Goal: Information Seeking & Learning: Compare options

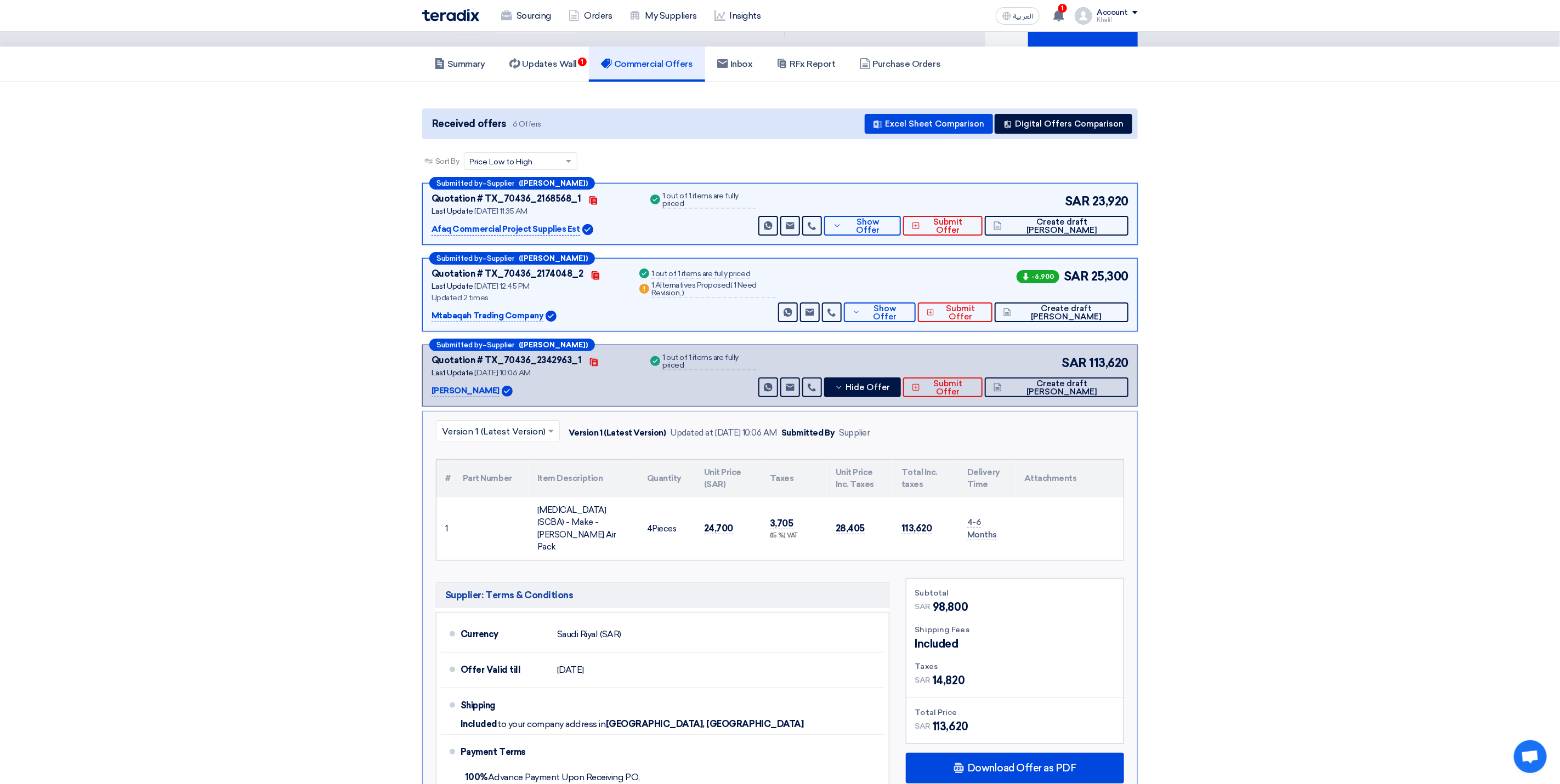
scroll to position [82, 0]
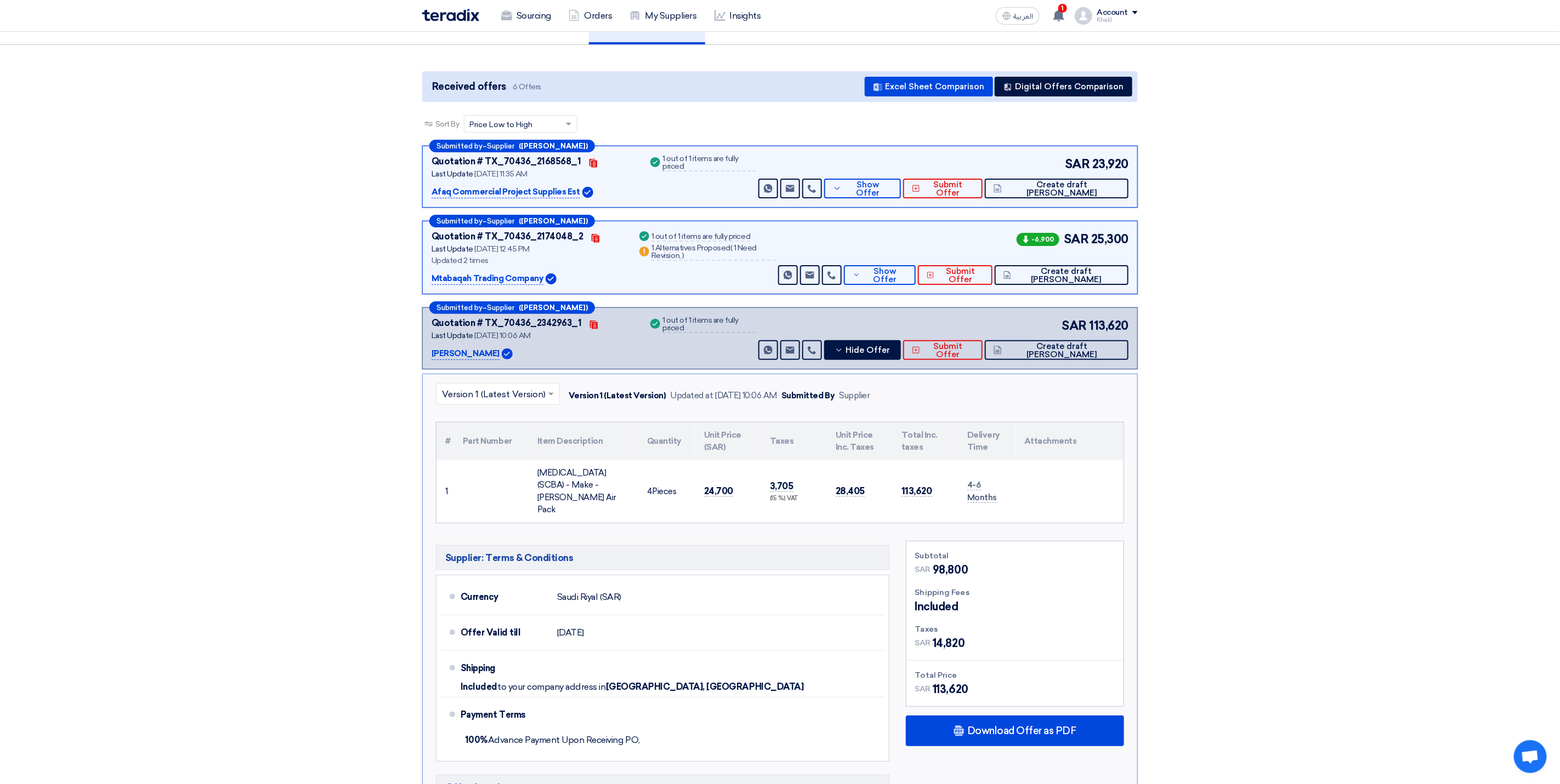
click at [1298, 581] on section "Received offers 6 Offers Excel Sheet Comparison Digital Offers Comparison Sort …" at bounding box center [780, 532] width 1560 height 976
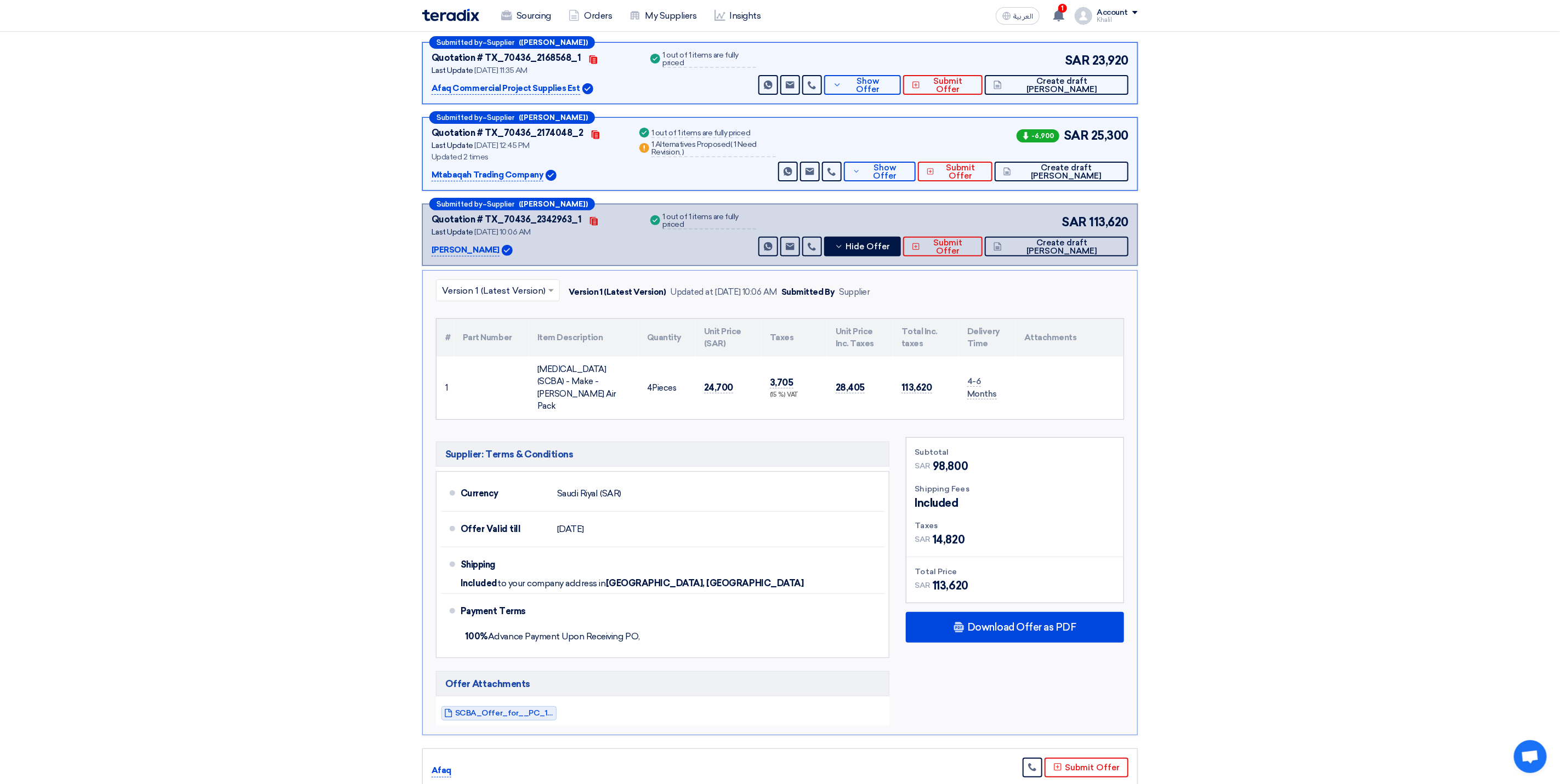
scroll to position [164, 0]
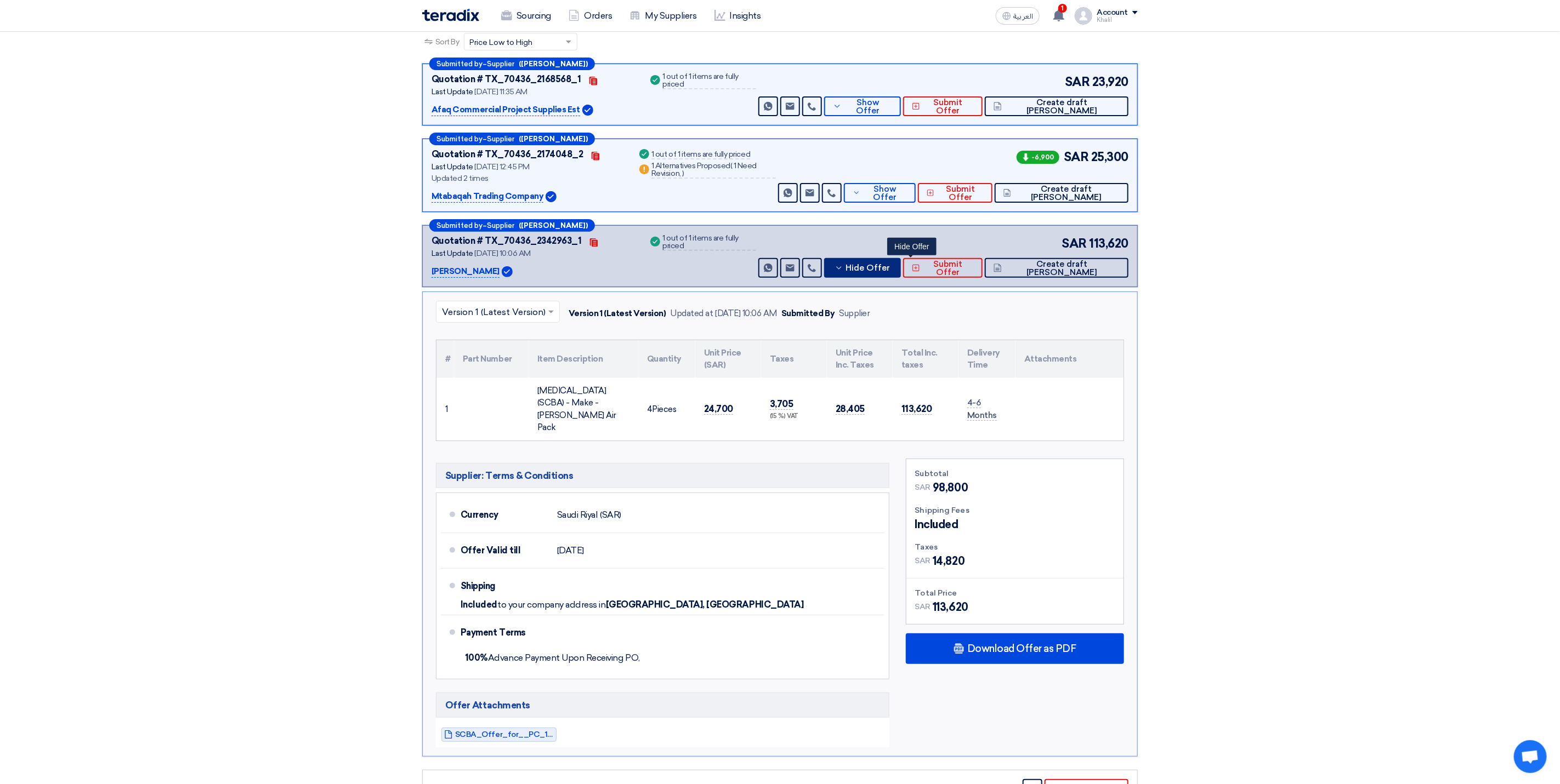
click at [891, 272] on span "Hide Offer" at bounding box center [868, 268] width 44 height 8
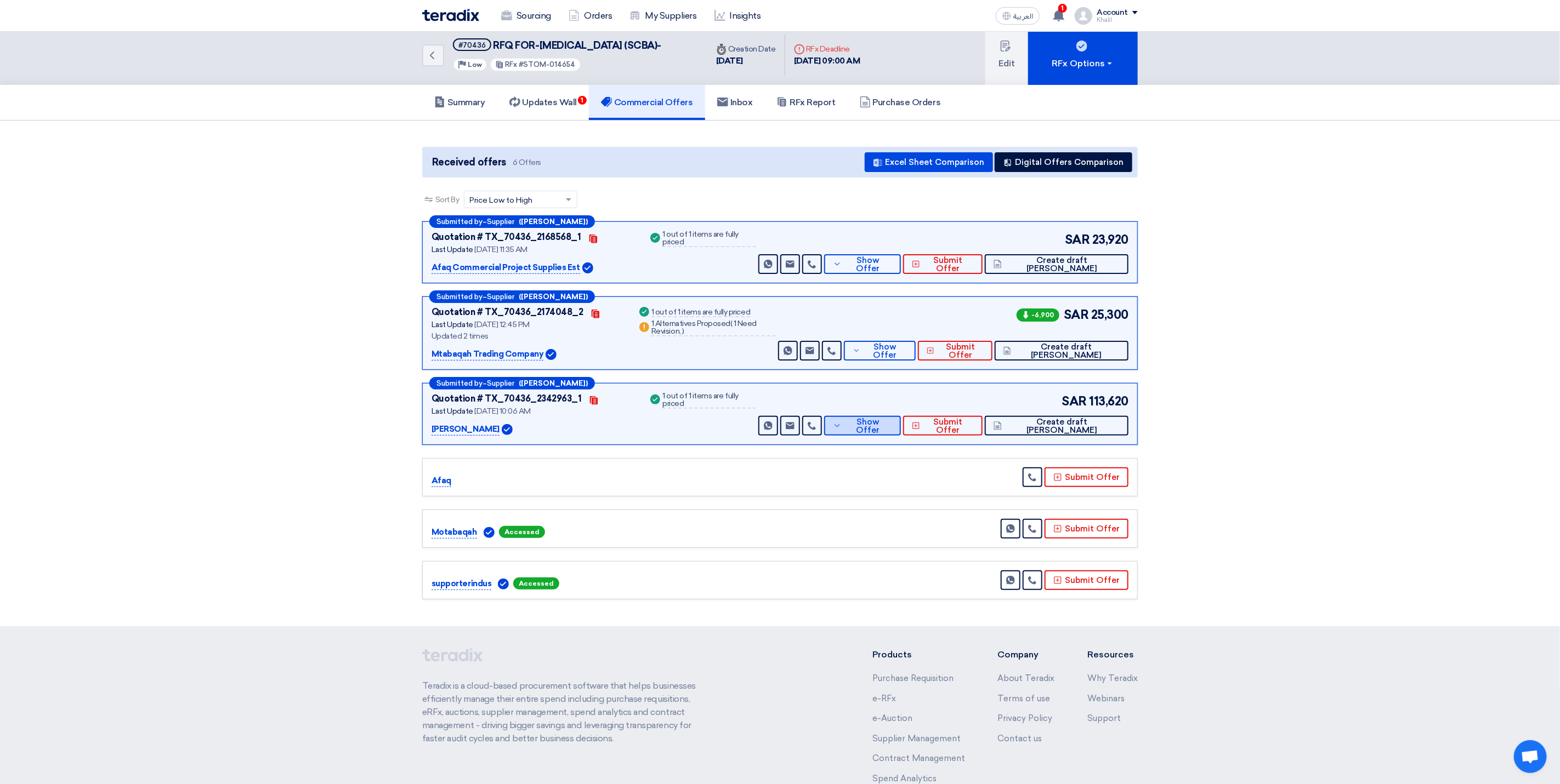
scroll to position [0, 0]
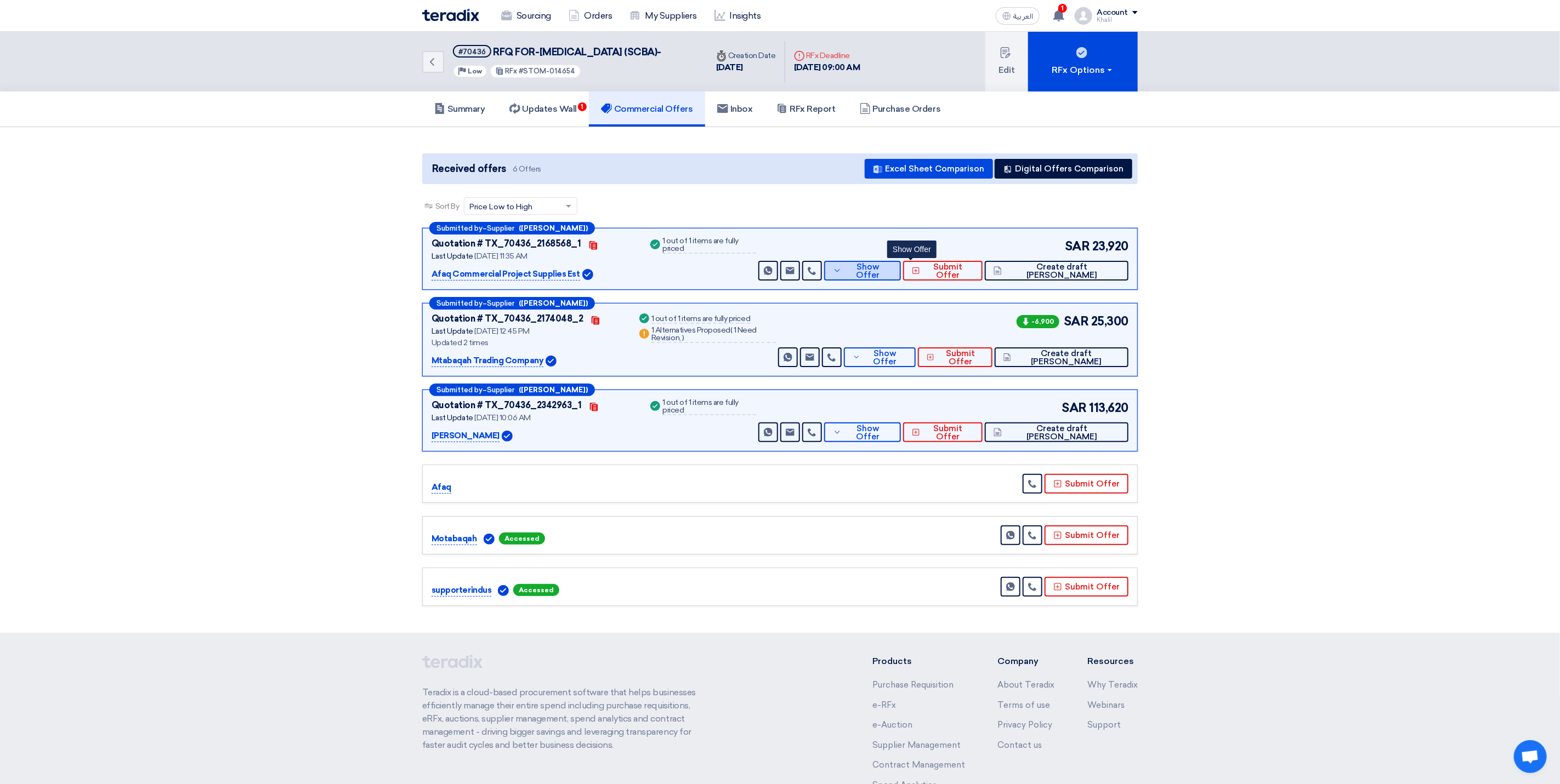
click at [892, 279] on span "Show Offer" at bounding box center [868, 272] width 48 height 17
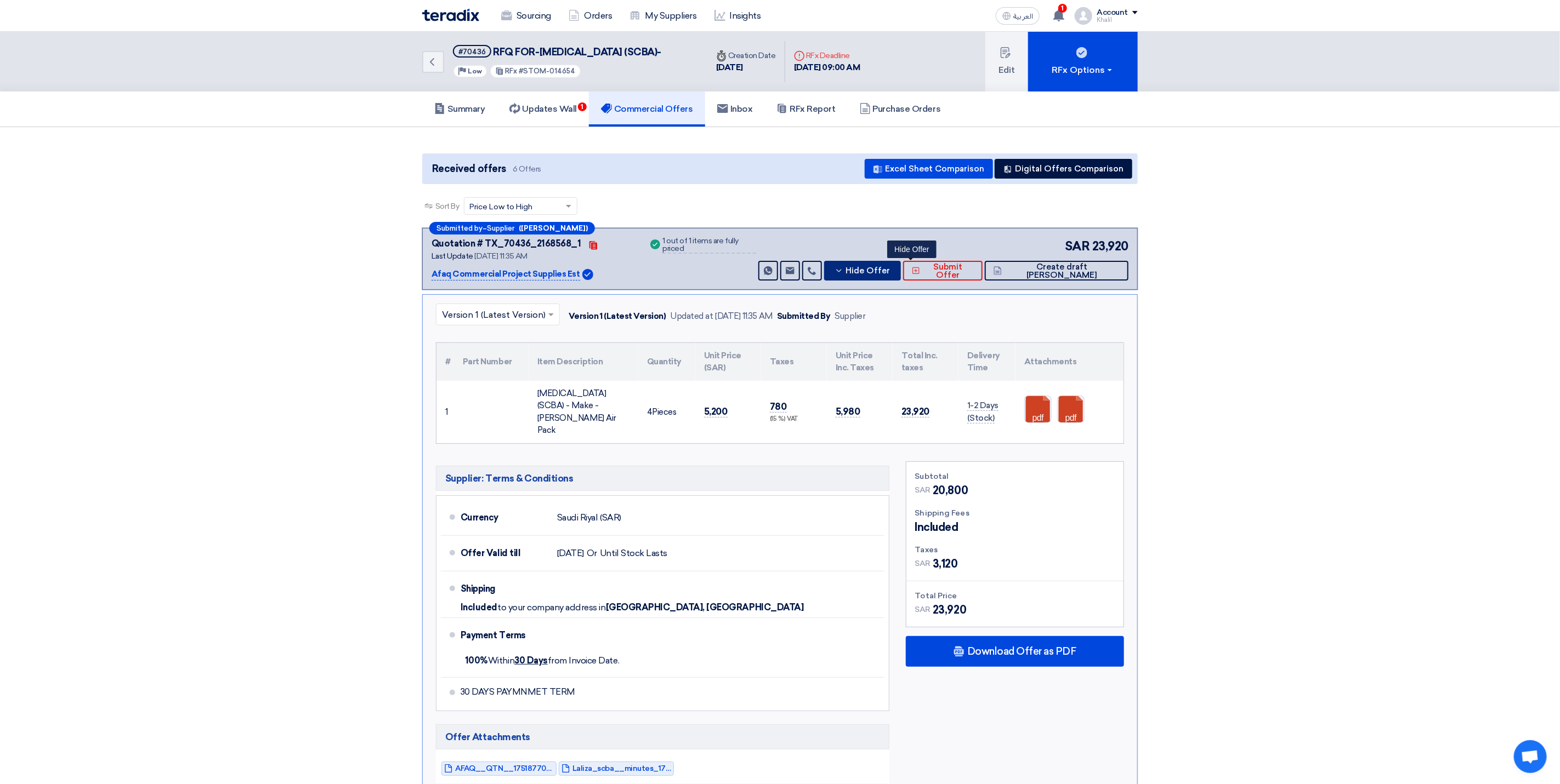
click at [884, 281] on button "Hide Offer" at bounding box center [862, 270] width 77 height 20
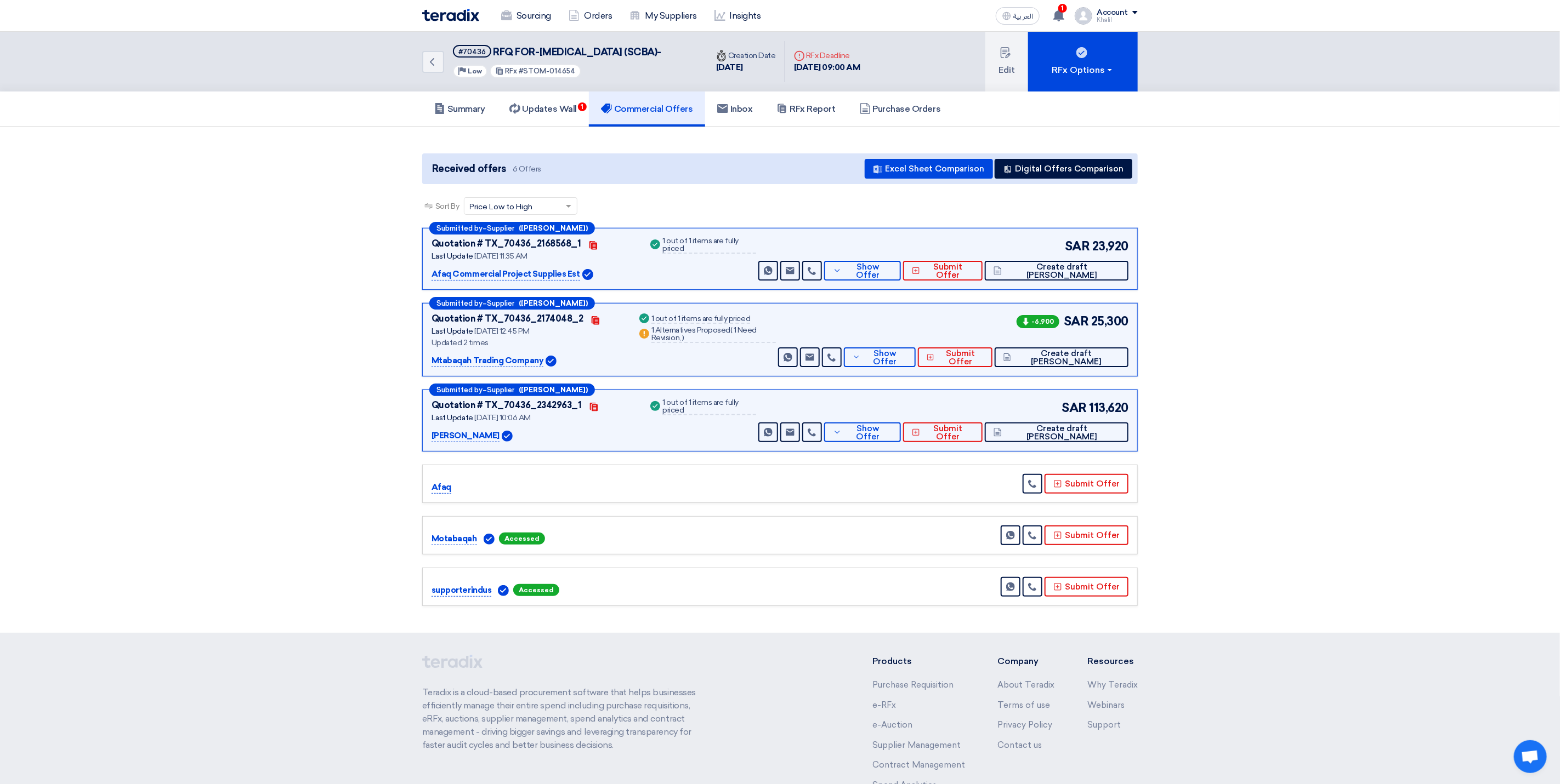
drag, startPoint x: 433, startPoint y: 283, endPoint x: 502, endPoint y: 288, distance: 69.2
click at [502, 281] on p "Afaq Commercial Project Supplies Est" at bounding box center [506, 274] width 148 height 13
click at [892, 279] on span "Show Offer" at bounding box center [868, 272] width 48 height 17
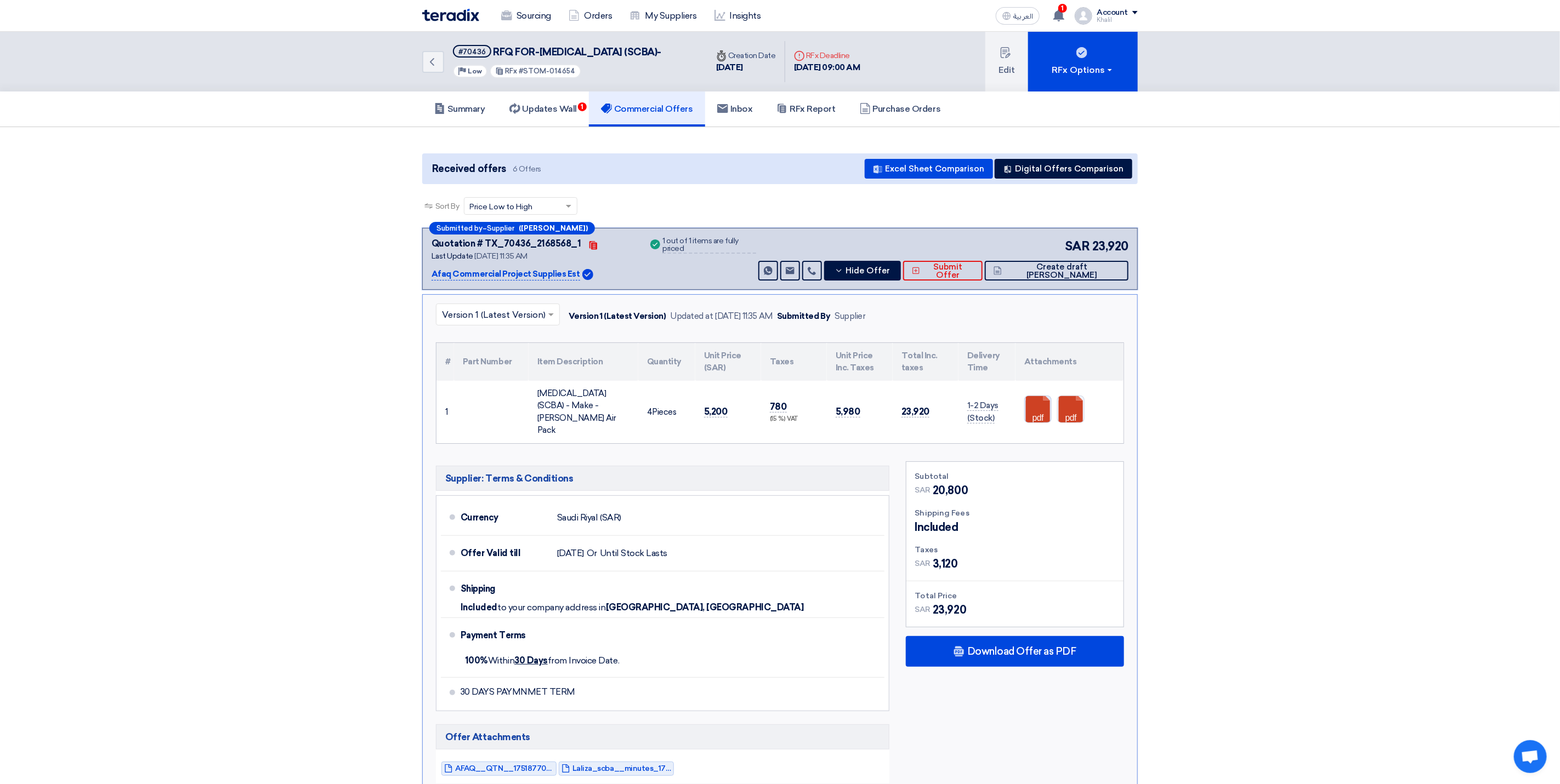
click at [1043, 418] on link at bounding box center [1069, 429] width 88 height 66
click at [1074, 423] on link at bounding box center [1101, 429] width 88 height 66
click at [428, 63] on icon "Back" at bounding box center [432, 61] width 13 height 13
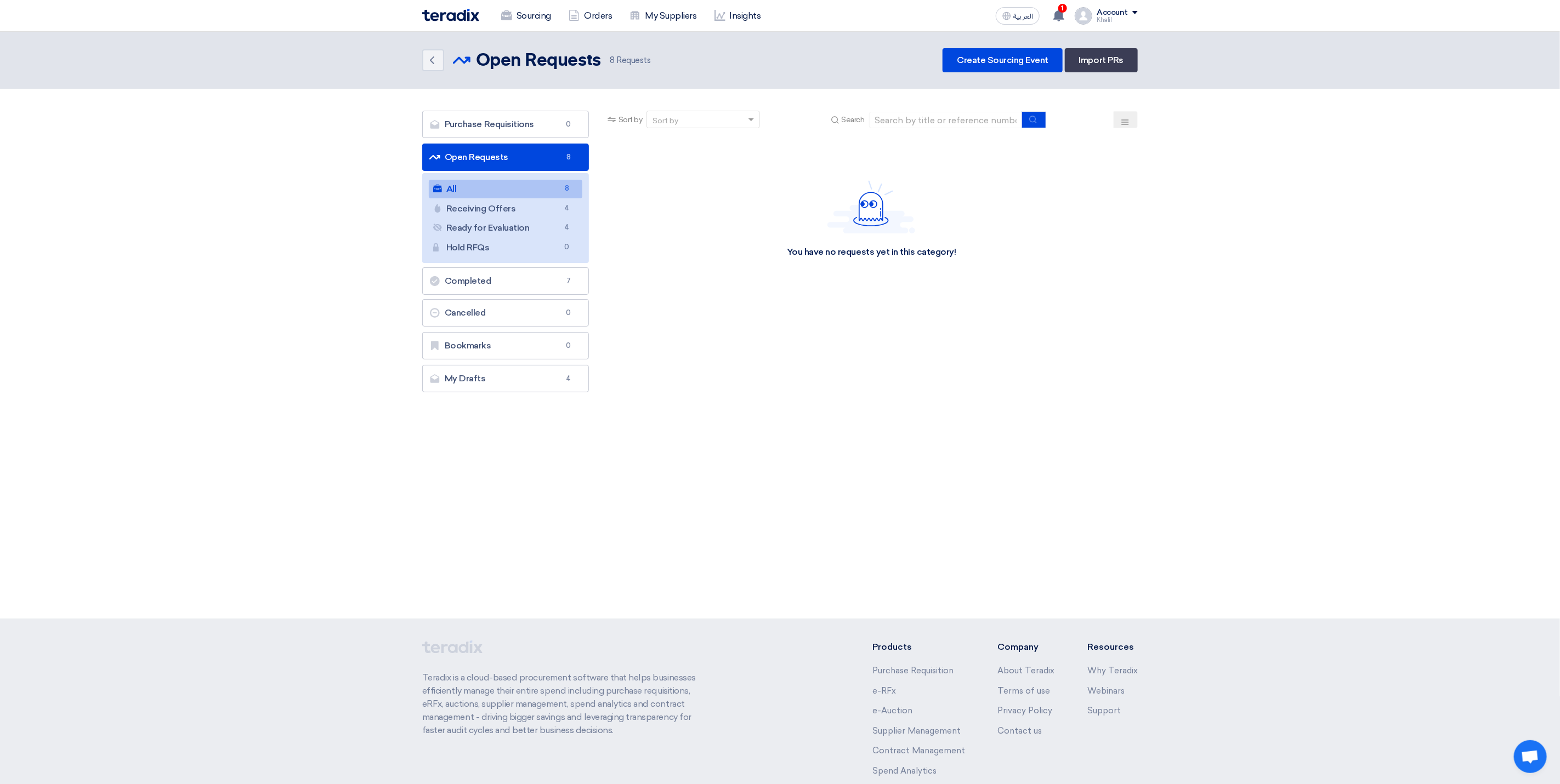
click at [506, 185] on link "All All 8" at bounding box center [506, 189] width 154 height 19
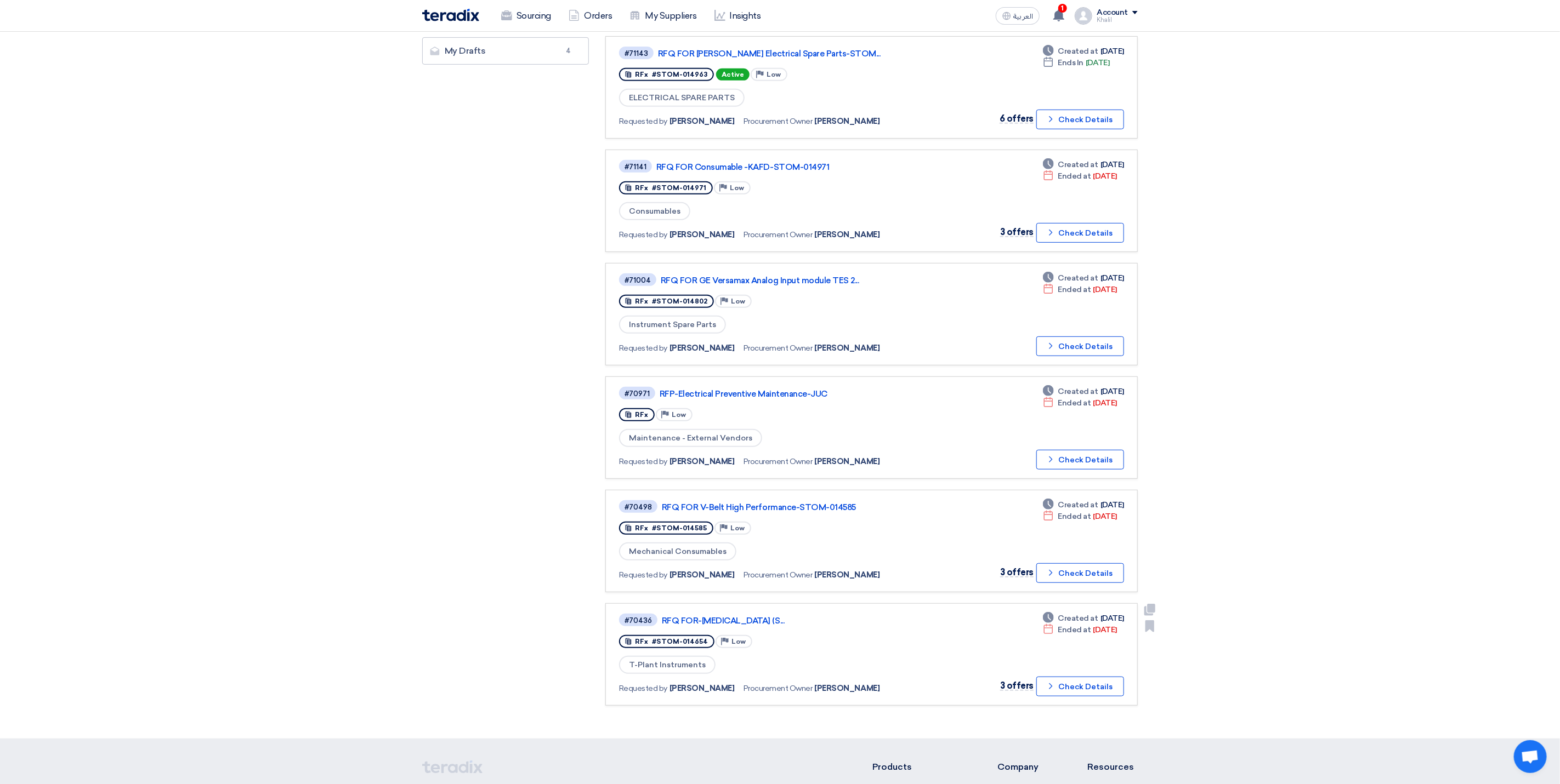
scroll to position [329, 0]
click at [776, 615] on link "RFQ FOR-Self Contained Breathing Apparatus (S..." at bounding box center [798, 620] width 274 height 10
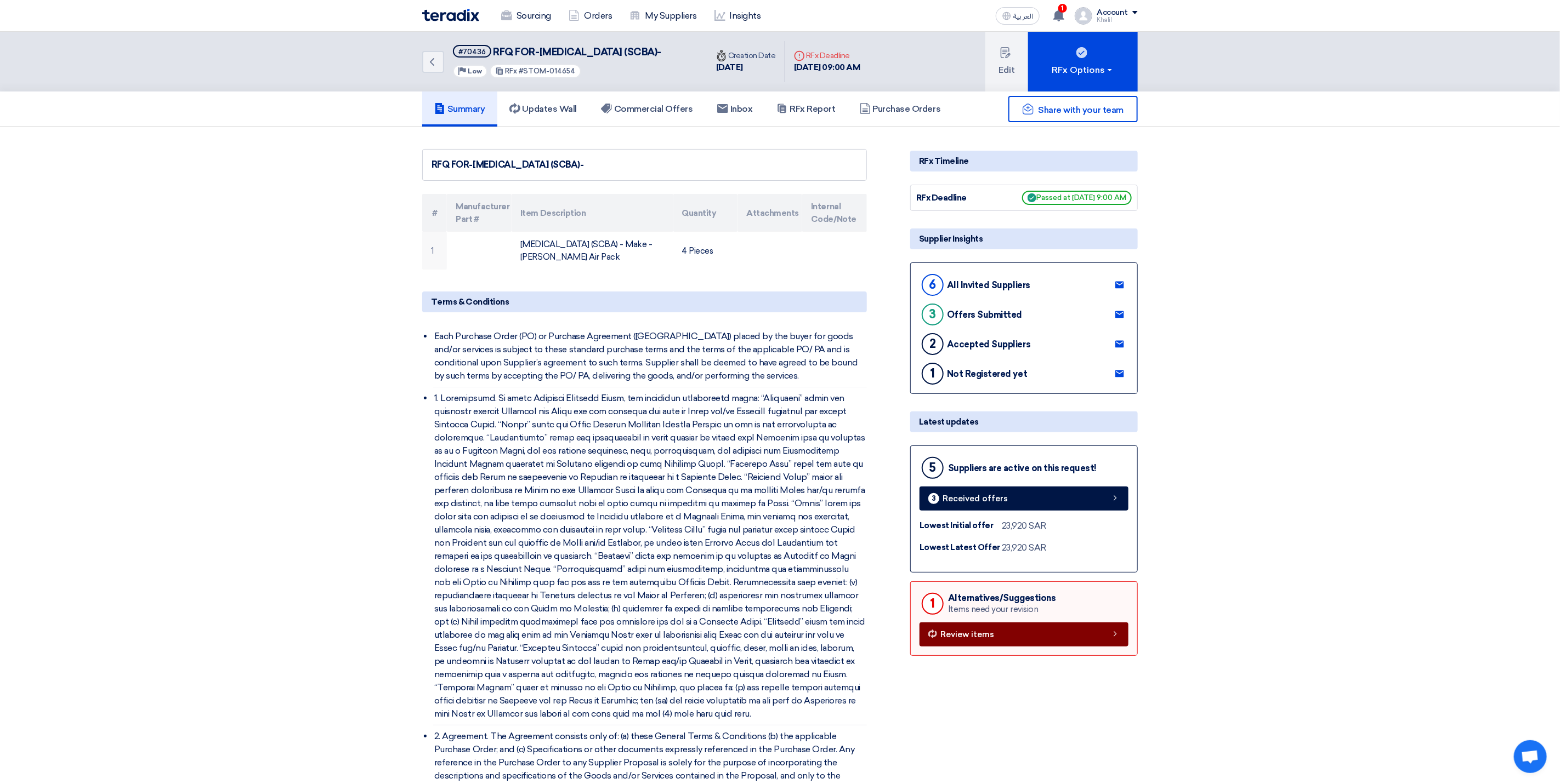
click at [1101, 647] on link "Review items" at bounding box center [1024, 634] width 209 height 24
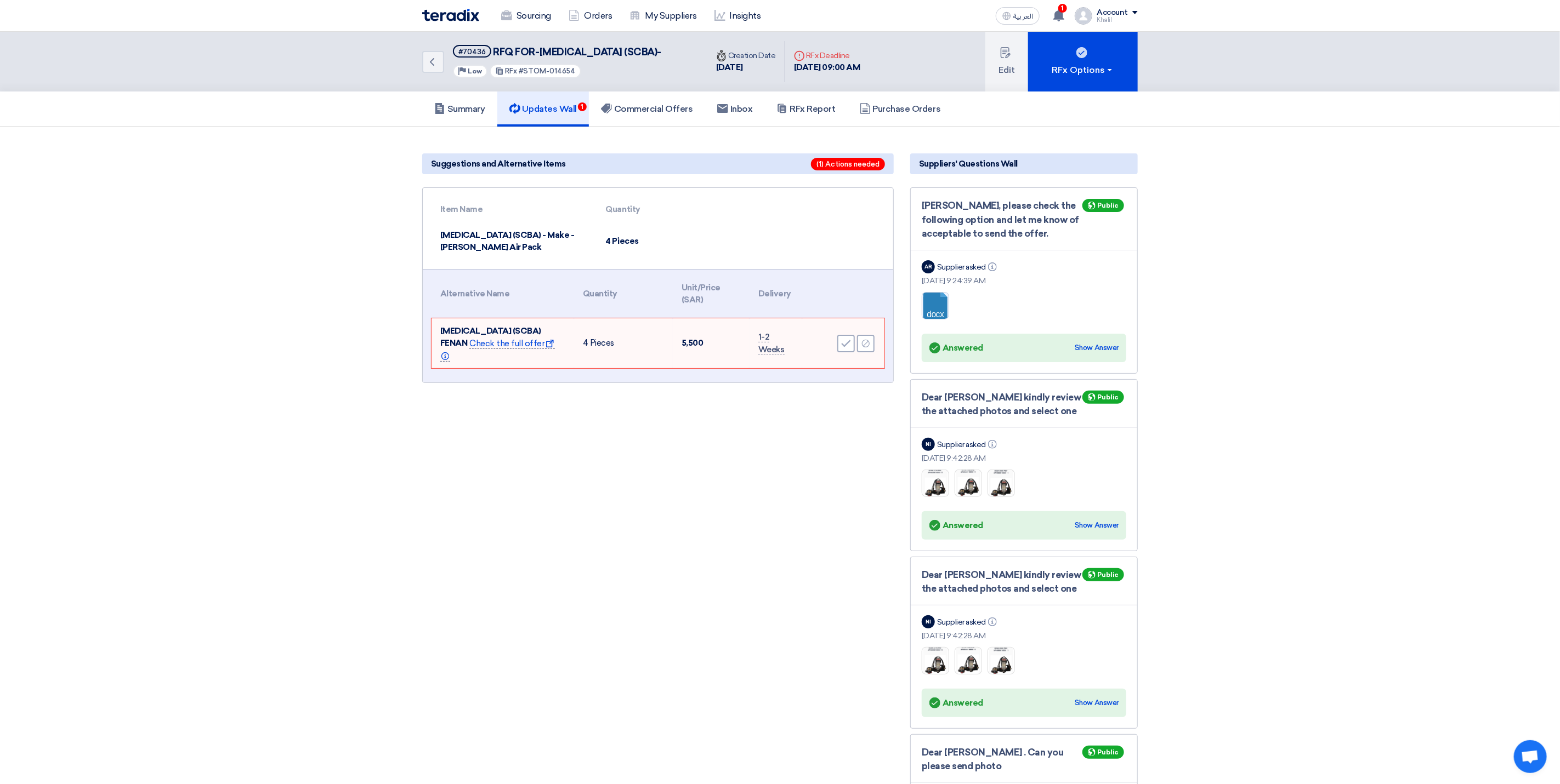
click at [472, 362] on span "Check the full offer Show offer Info" at bounding box center [497, 350] width 115 height 23
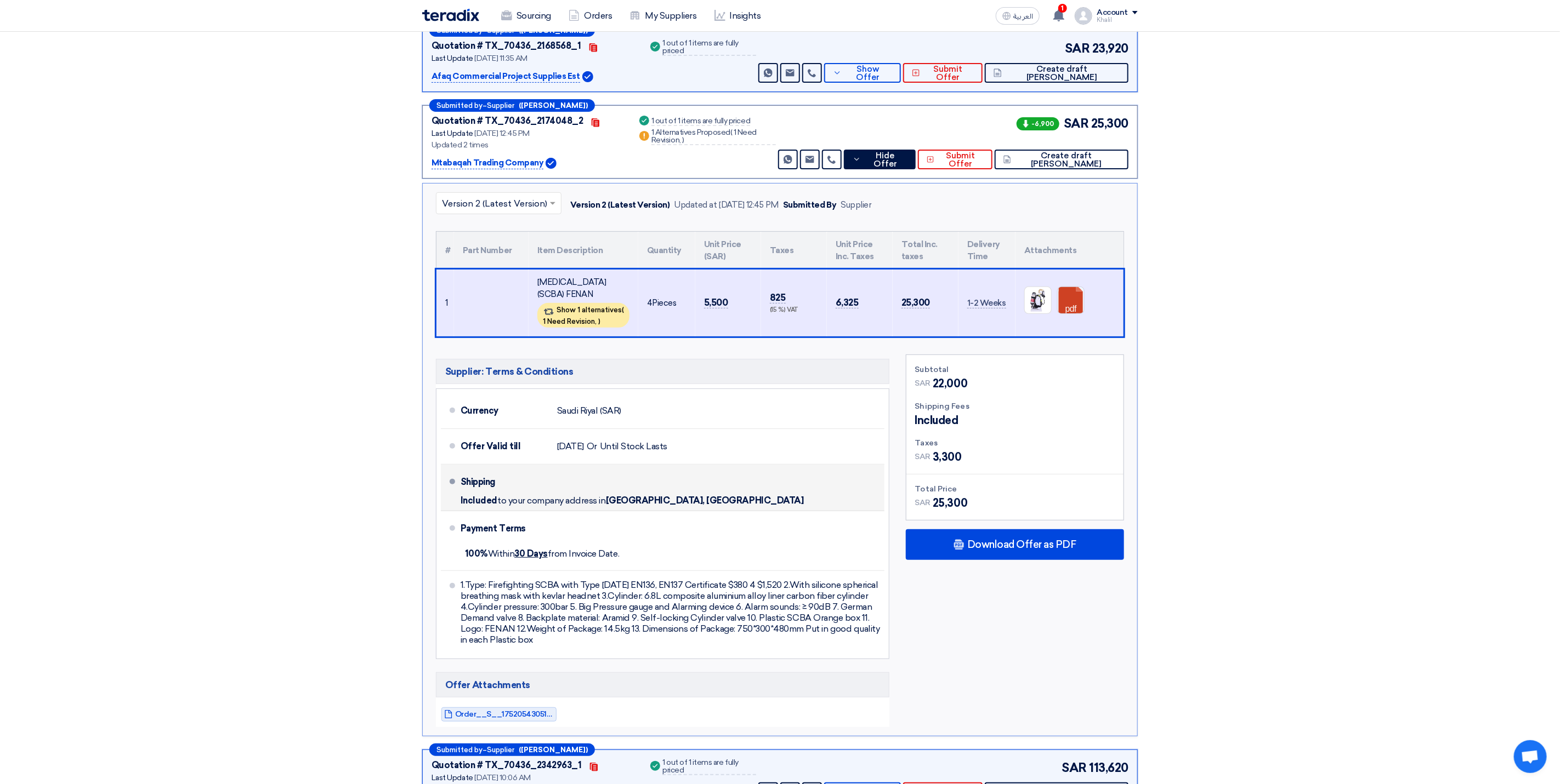
scroll to position [236, 0]
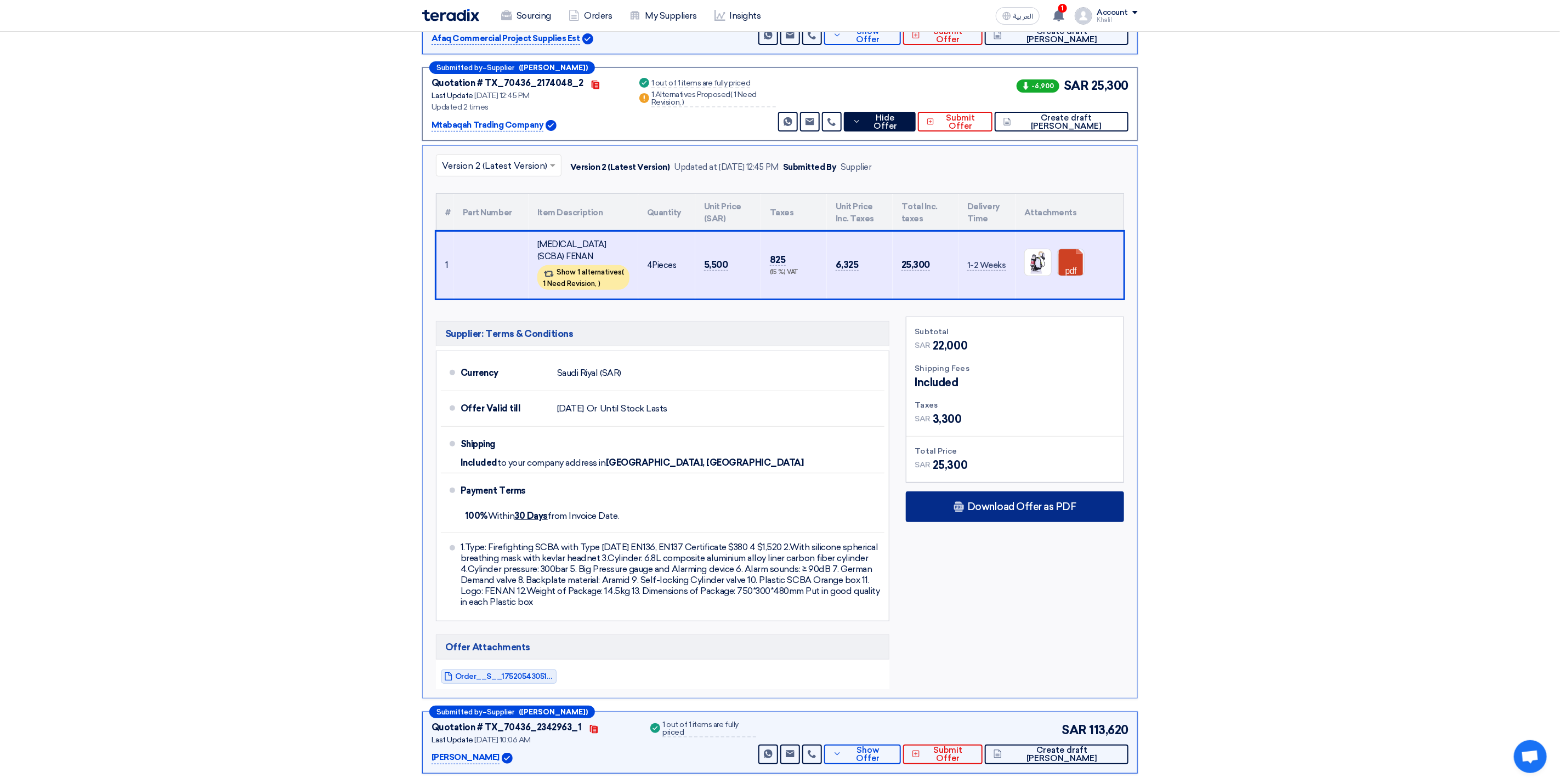
click at [990, 512] on span "Download Offer as PDF" at bounding box center [1022, 507] width 109 height 10
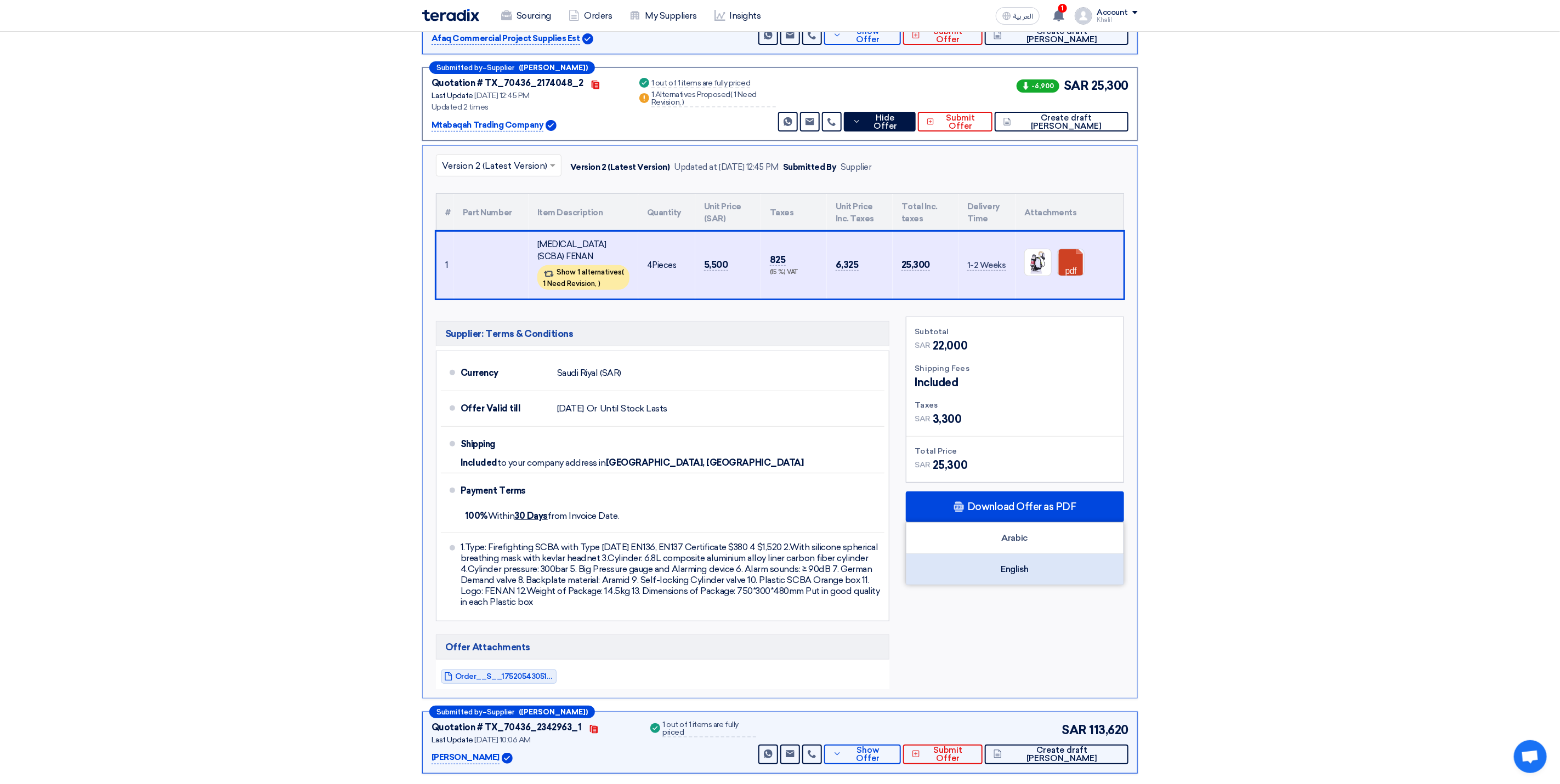
click at [1023, 585] on div "English" at bounding box center [1015, 570] width 217 height 31
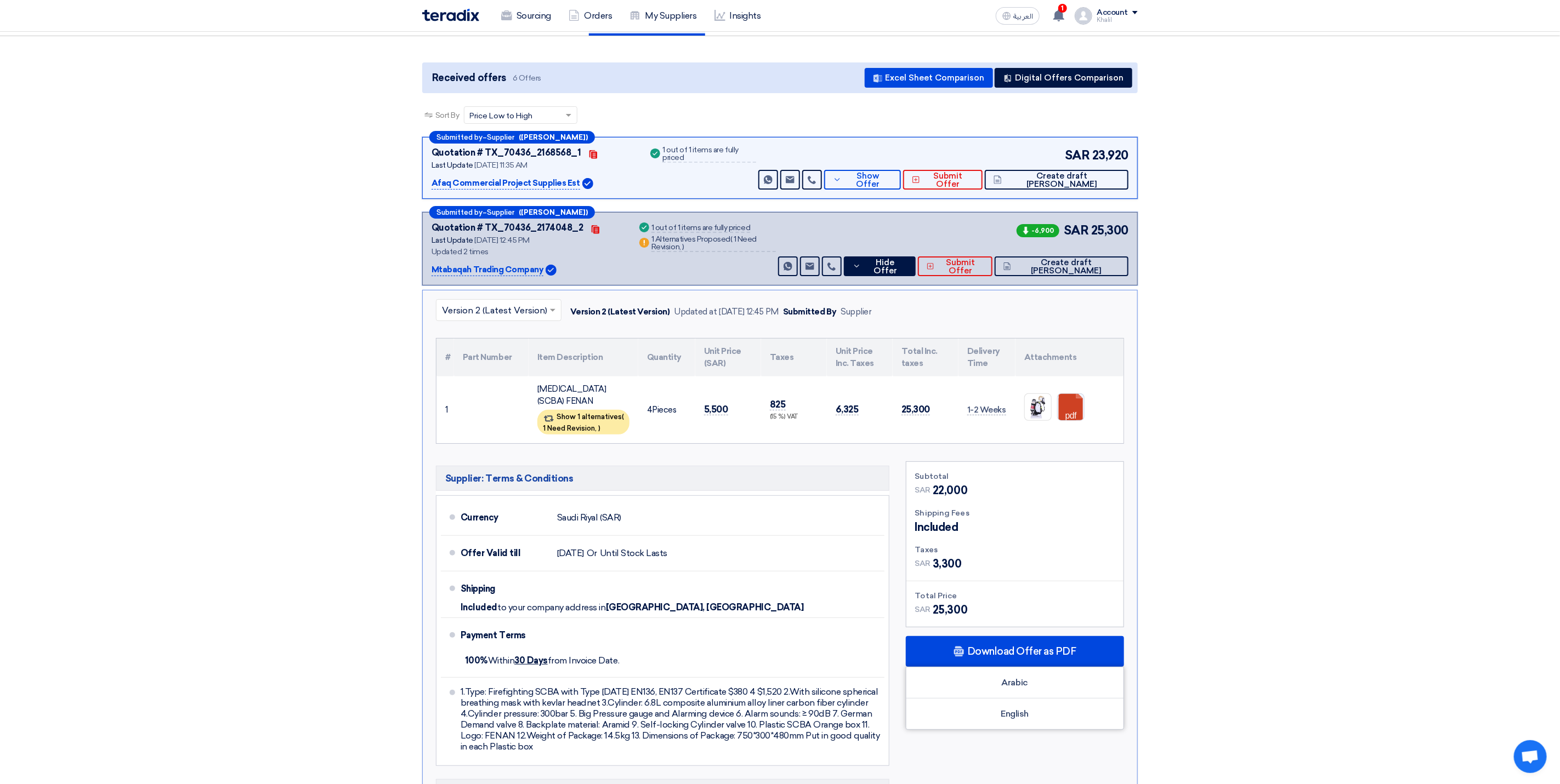
scroll to position [0, 0]
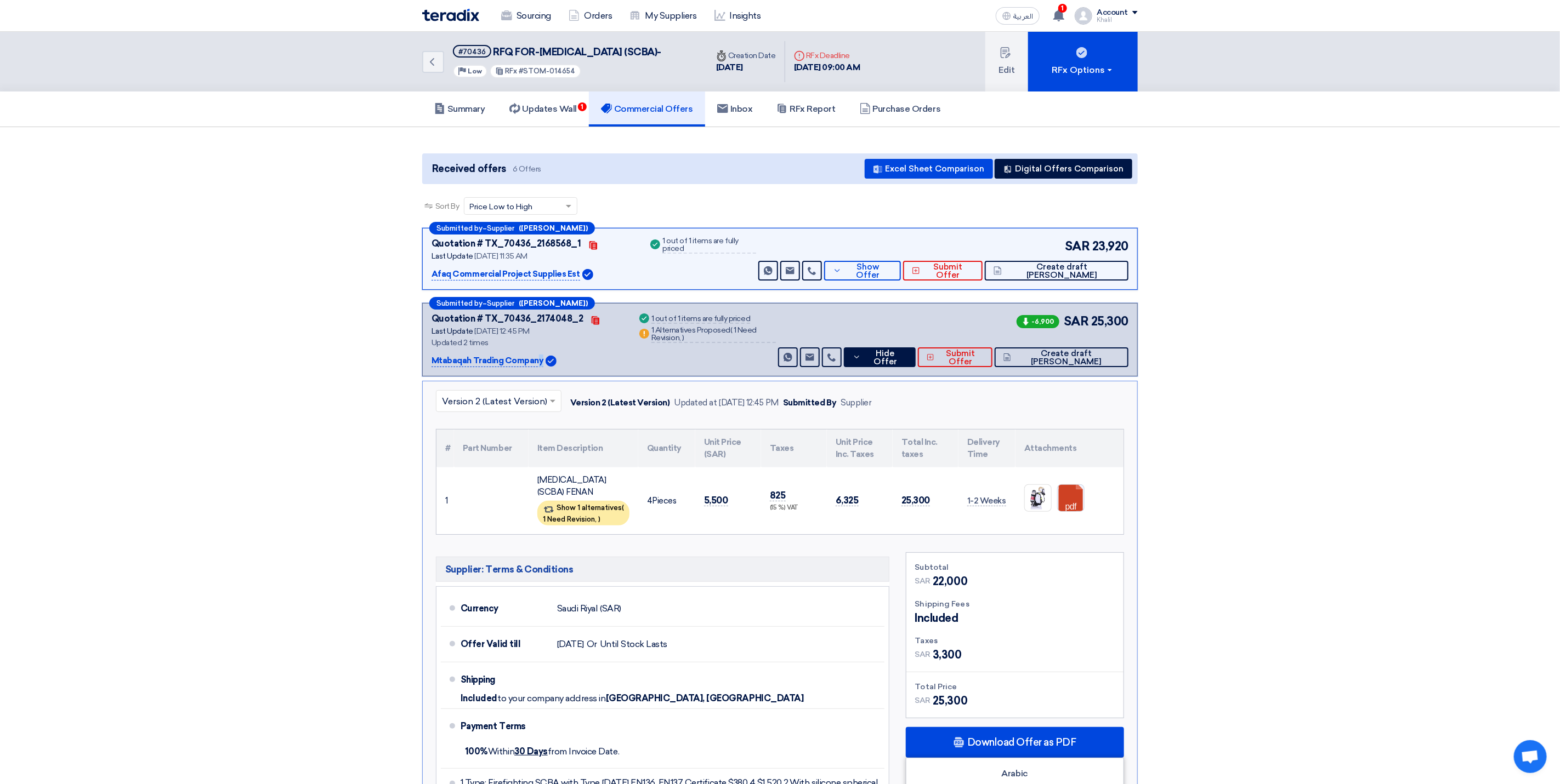
drag, startPoint x: 430, startPoint y: 370, endPoint x: 542, endPoint y: 383, distance: 112.8
click at [542, 376] on div "Submitted by – Supplier ([PERSON_NAME]) Quotation # TX_70436_2174048_2 Contacts…" at bounding box center [780, 340] width 715 height 74
copy div "Mtabaqah Trading Company"
drag, startPoint x: 429, startPoint y: 290, endPoint x: 584, endPoint y: 295, distance: 155.1
click at [584, 290] on div "Submitted by – Supplier ([PERSON_NAME]) Quotation # TX_70436_2168568_1 Contacts…" at bounding box center [780, 259] width 715 height 62
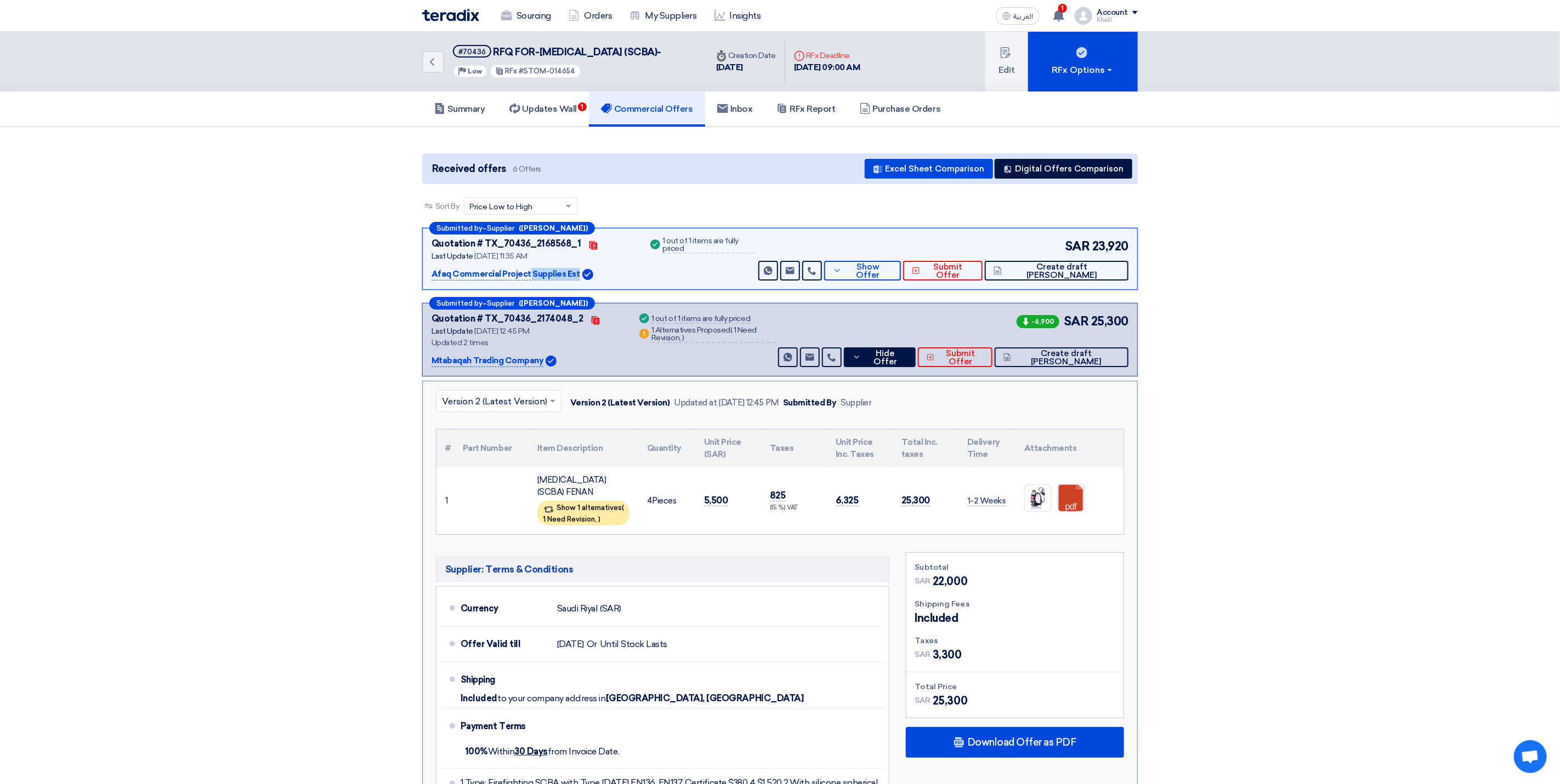
copy div "Afaq Commercial Project Supplies Est"
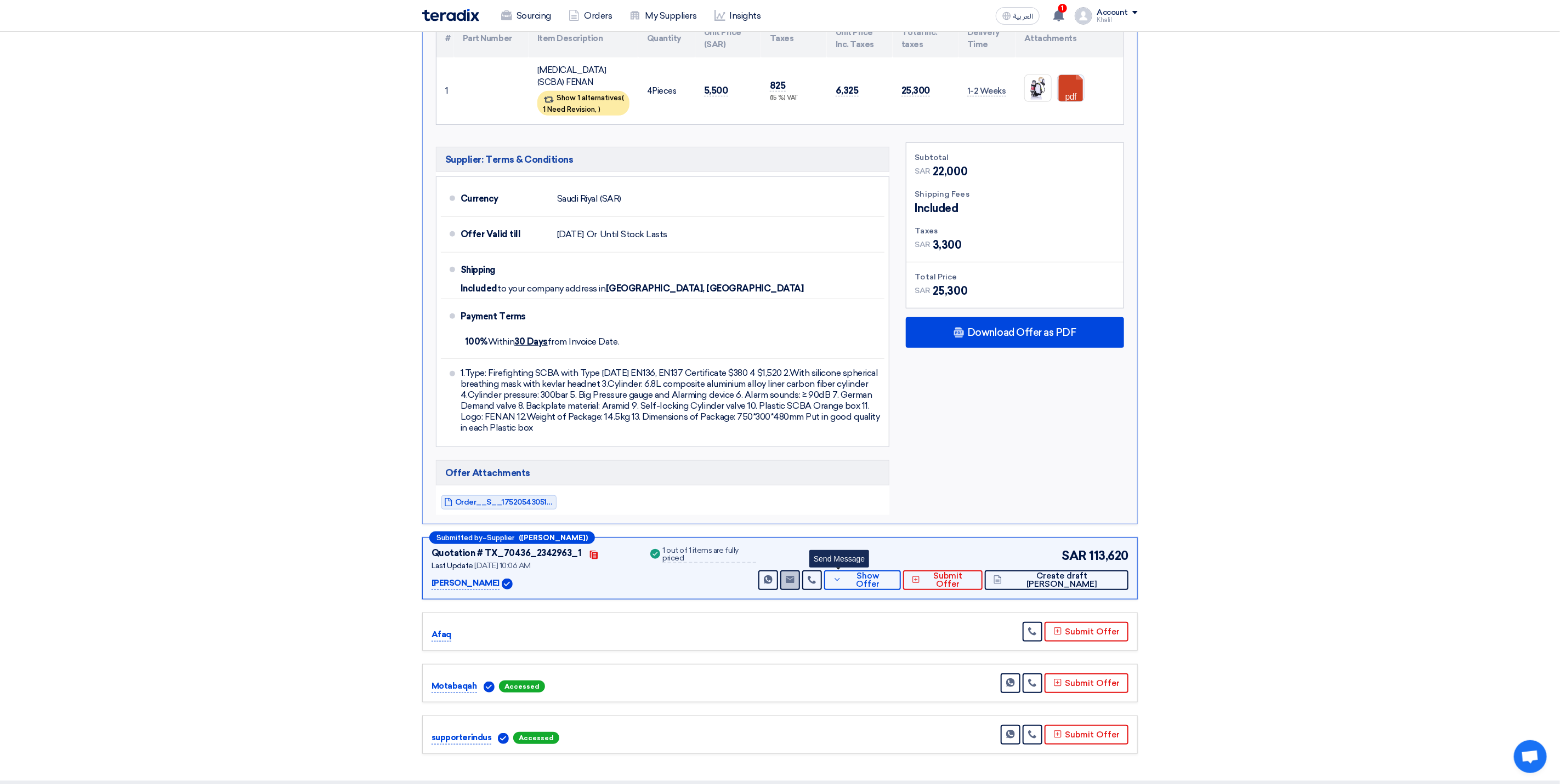
scroll to position [411, 0]
drag, startPoint x: 431, startPoint y: 613, endPoint x: 453, endPoint y: 619, distance: 22.8
click at [453, 599] on div "Submitted by – Supplier ([PERSON_NAME]) Quotation # TX_70436_2342963_1 Contacts…" at bounding box center [780, 567] width 715 height 62
copy p "[PERSON_NAME]"
click at [971, 336] on span "Download Offer as PDF" at bounding box center [1022, 332] width 109 height 10
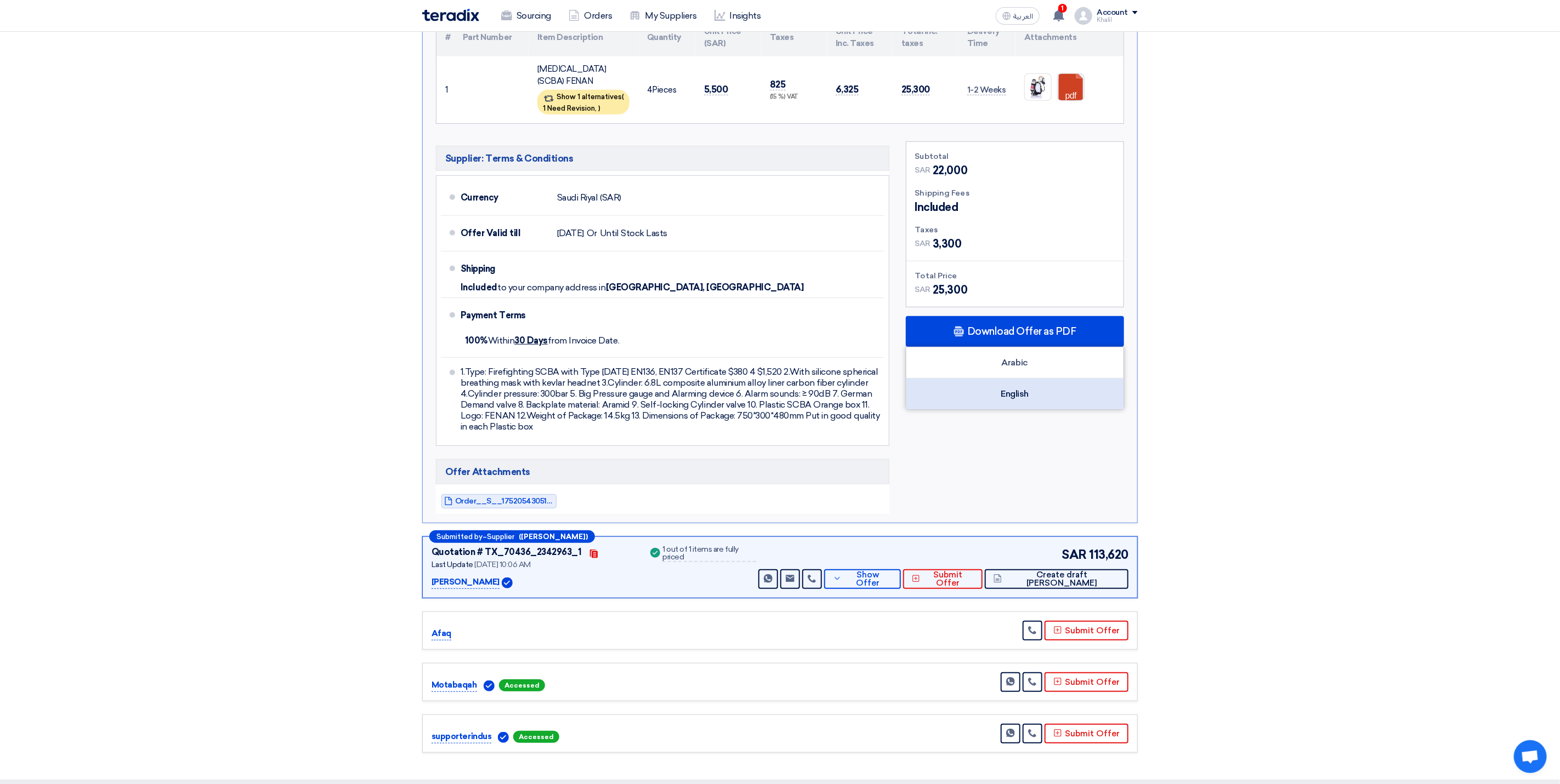
click at [1007, 410] on div "English" at bounding box center [1015, 394] width 217 height 31
click at [1020, 410] on div "English" at bounding box center [1015, 394] width 217 height 31
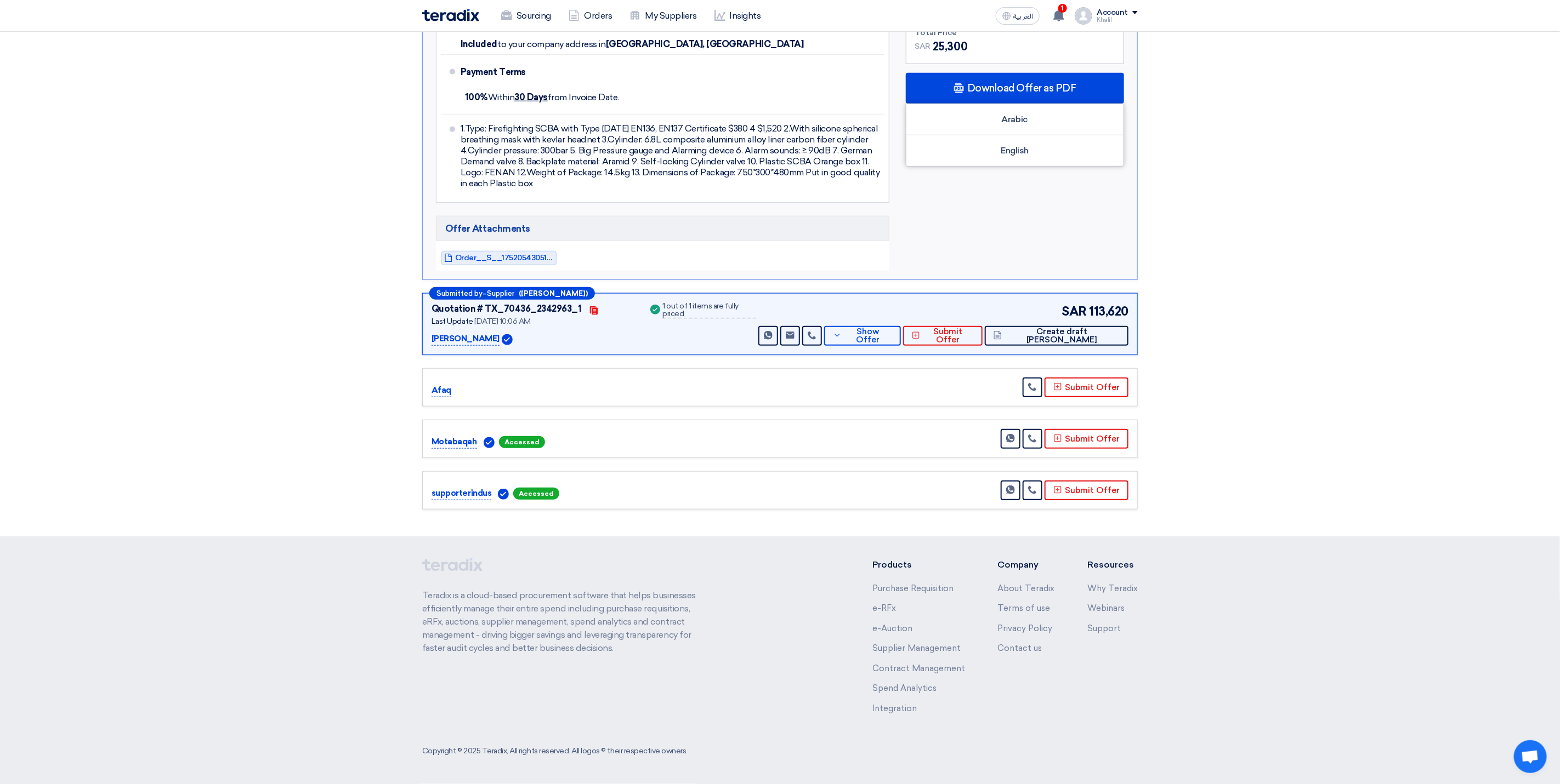
scroll to position [687, 0]
click at [892, 334] on span "Show Offer" at bounding box center [868, 336] width 48 height 17
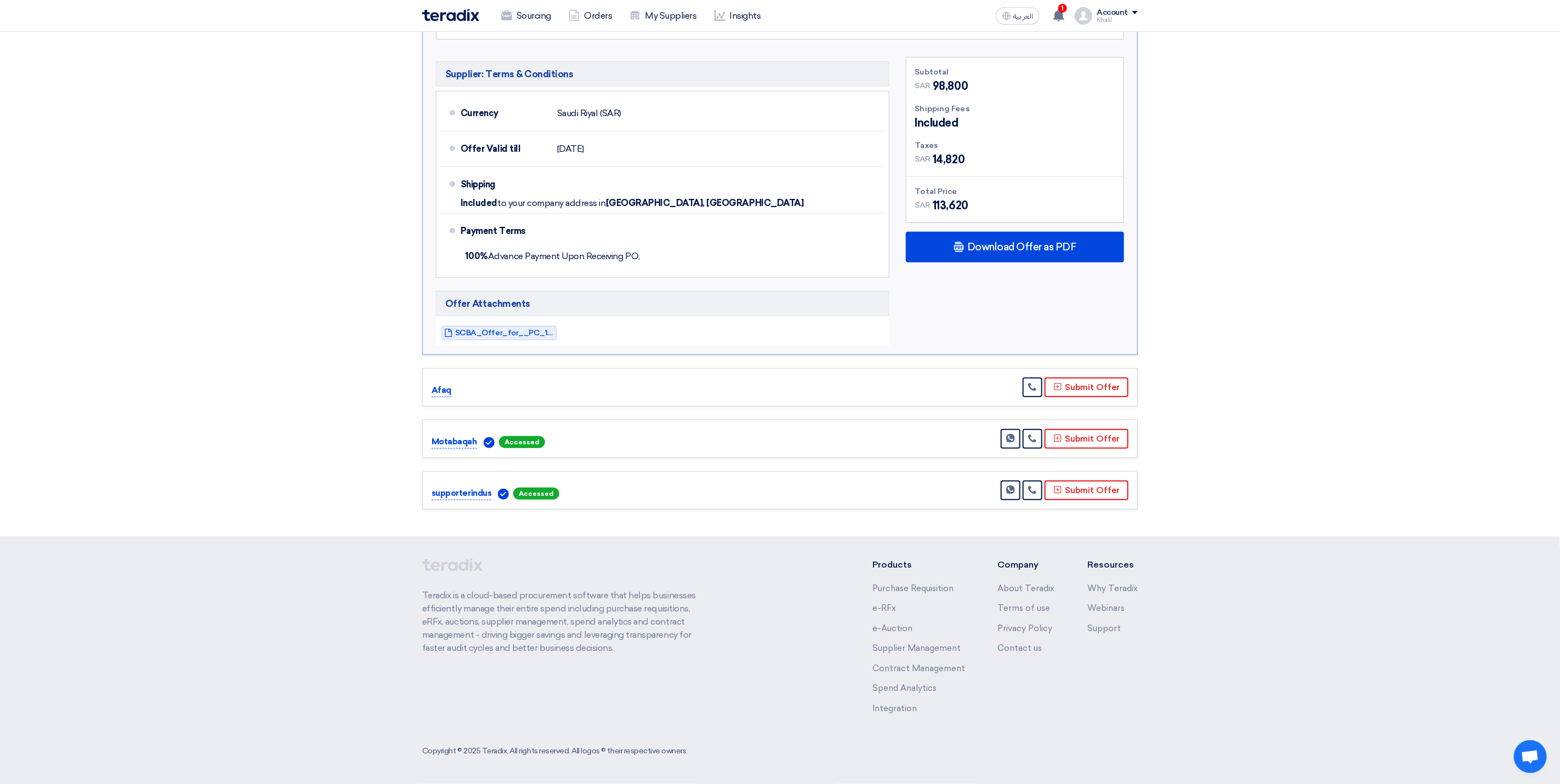
scroll to position [587, 0]
click at [522, 331] on span "SCBA_Offer_for__PC_1756364476171.pdf" at bounding box center [504, 333] width 99 height 8
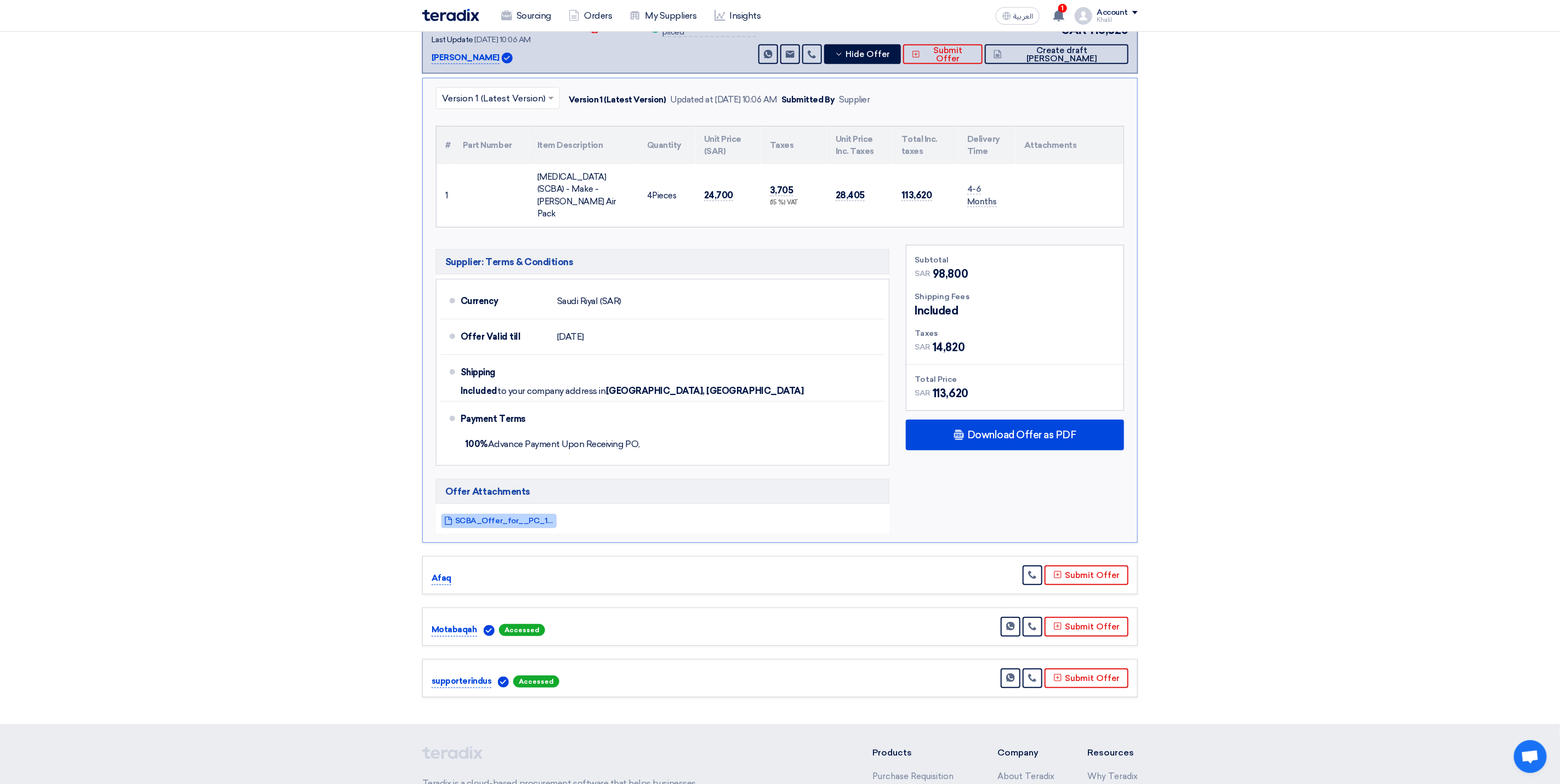
scroll to position [341, 0]
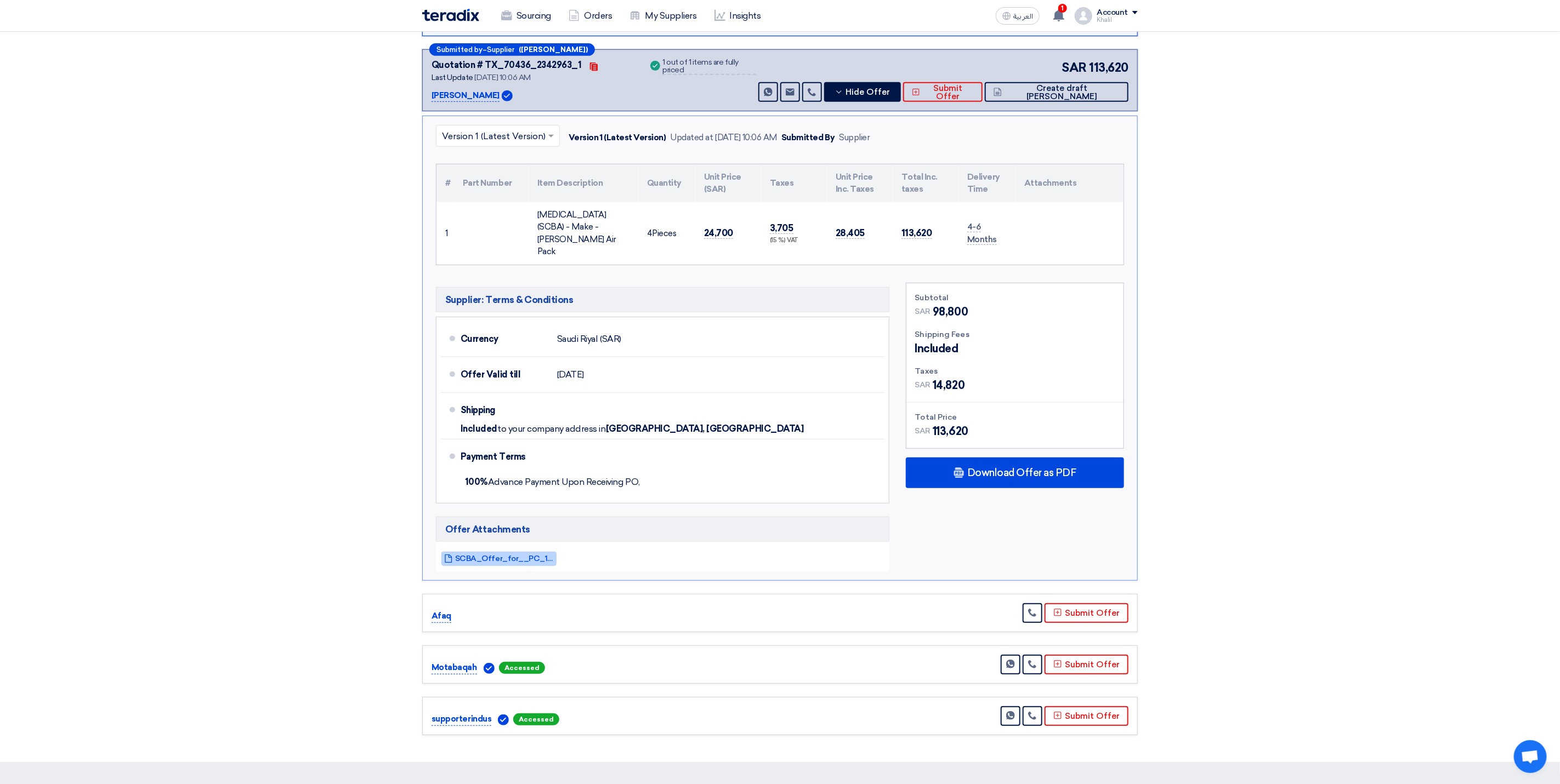
click at [524, 563] on span "SCBA_Offer_for__PC_1756364476171.pdf" at bounding box center [504, 559] width 99 height 8
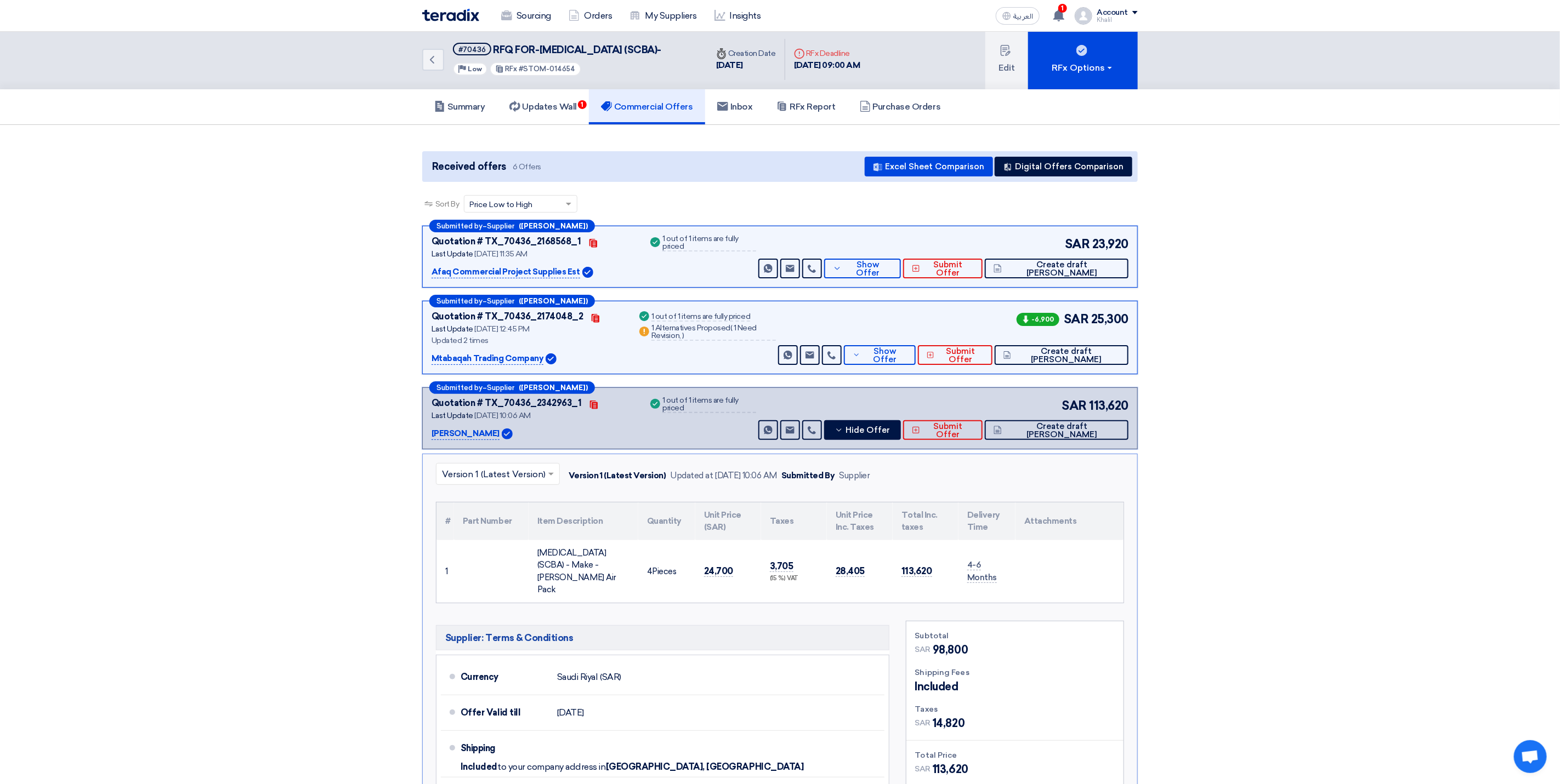
scroll to position [0, 0]
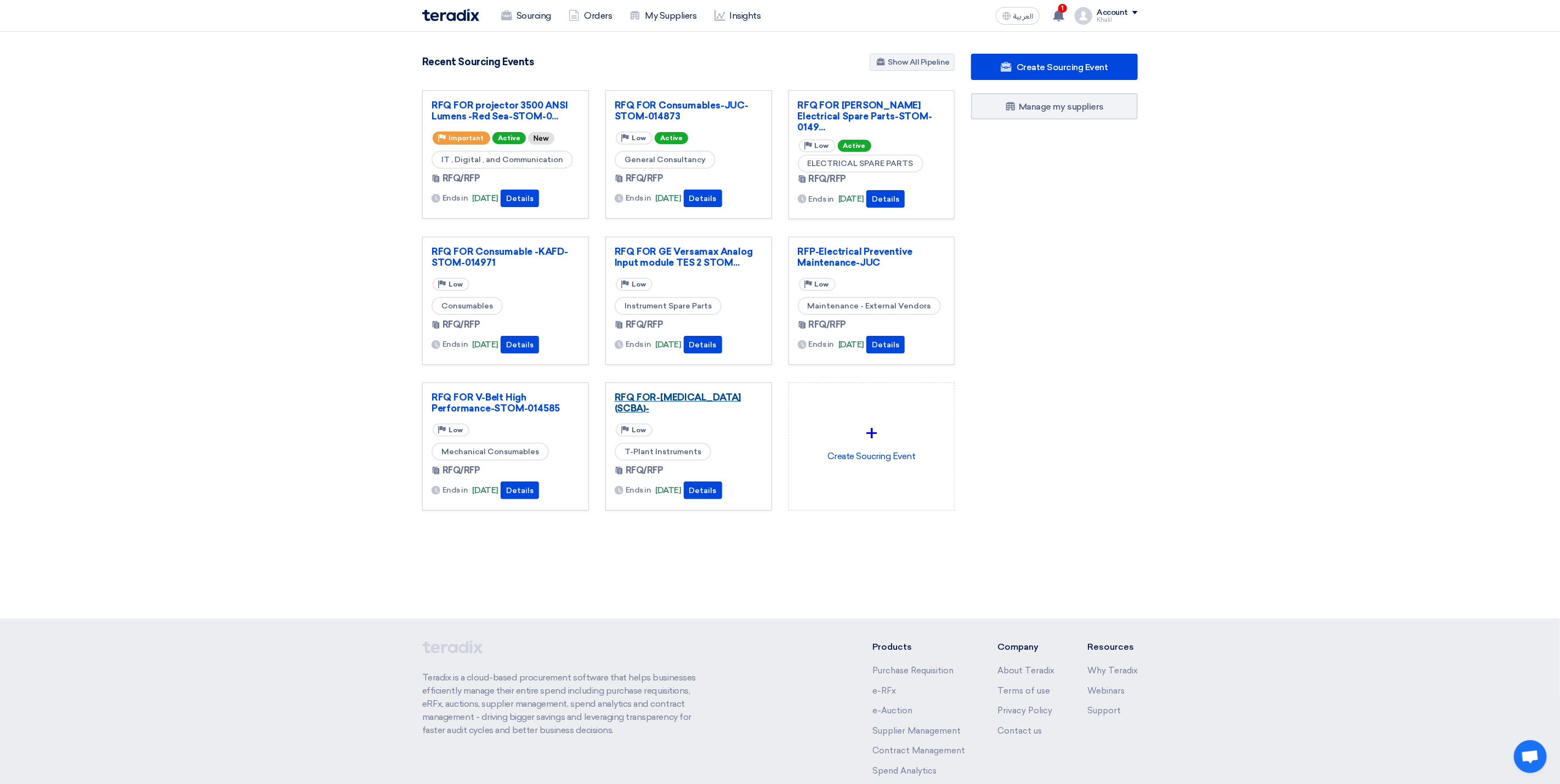
click at [711, 410] on link "RFQ FOR-[MEDICAL_DATA] (SCBA)-" at bounding box center [689, 403] width 148 height 22
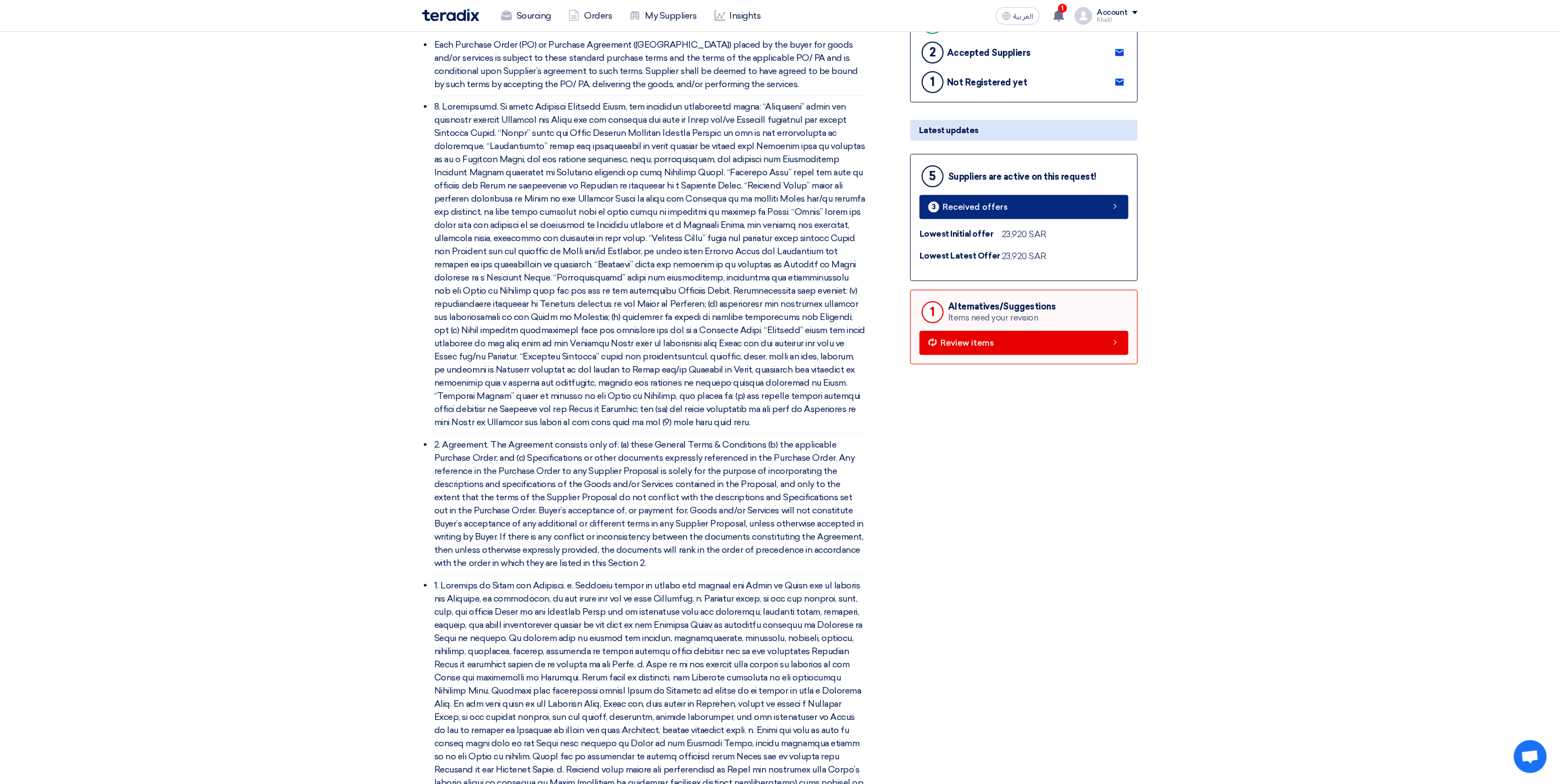
scroll to position [164, 0]
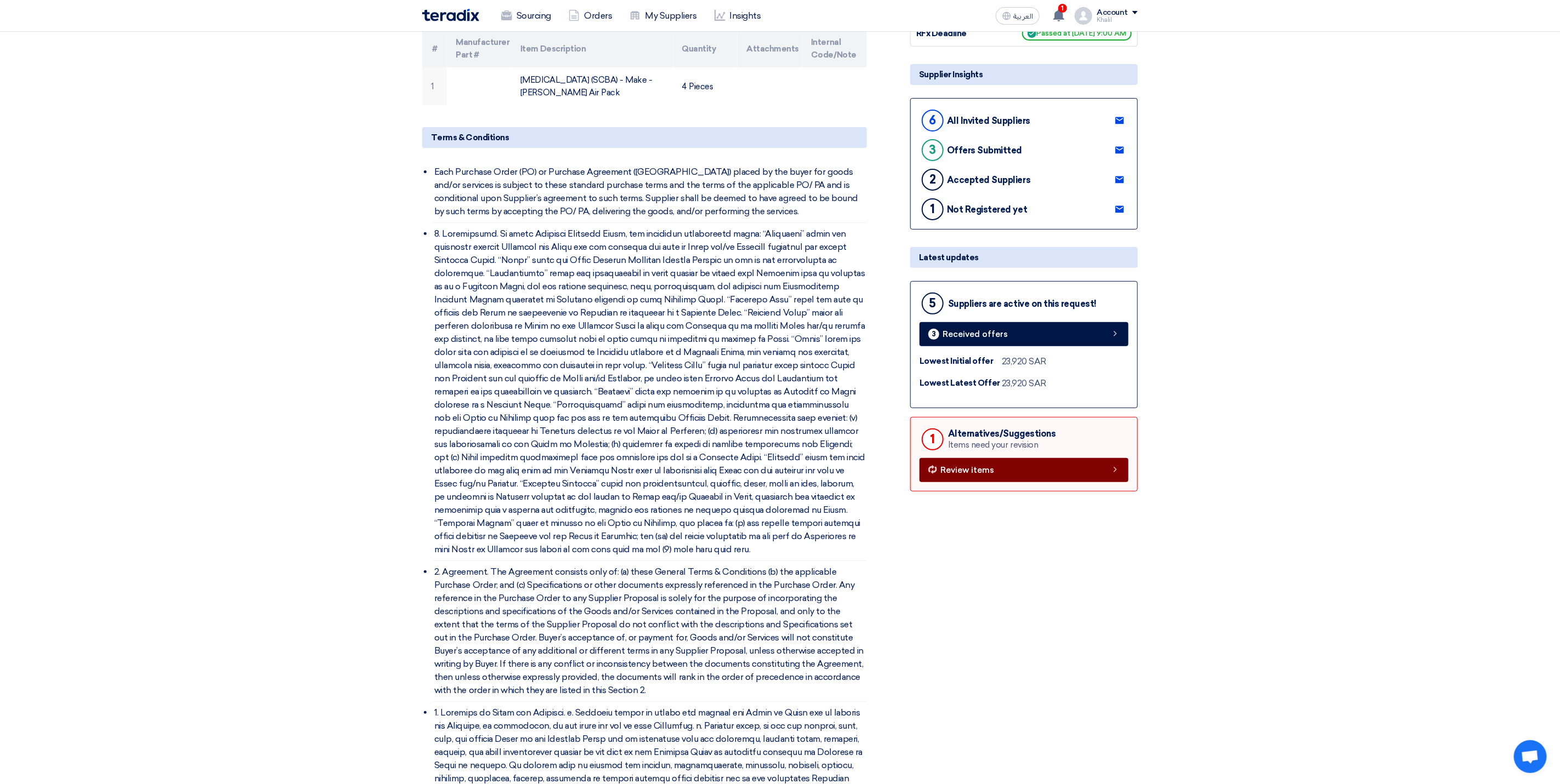
click at [1045, 482] on link "Review items" at bounding box center [1024, 470] width 209 height 24
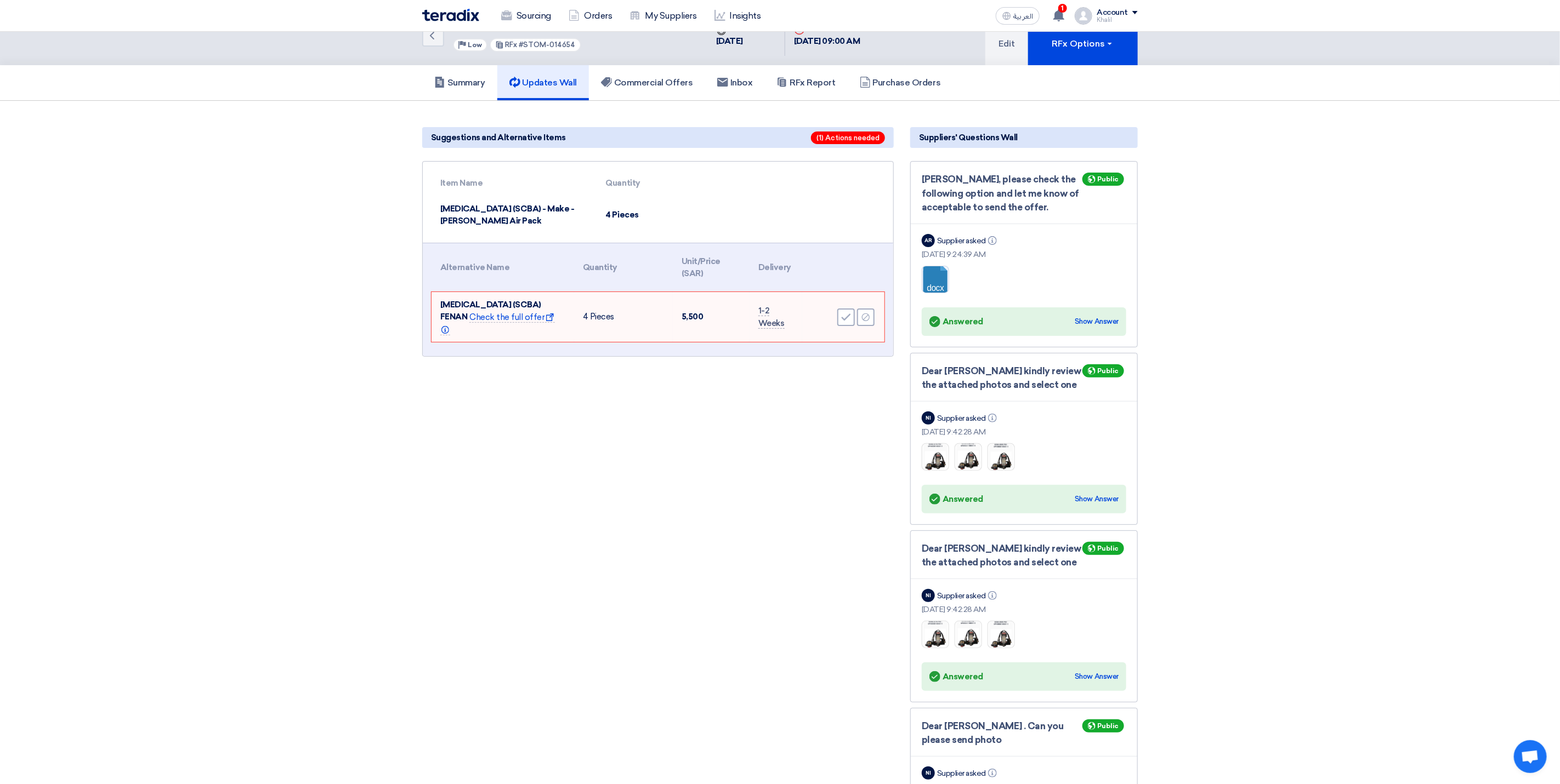
scroll to position [0, 0]
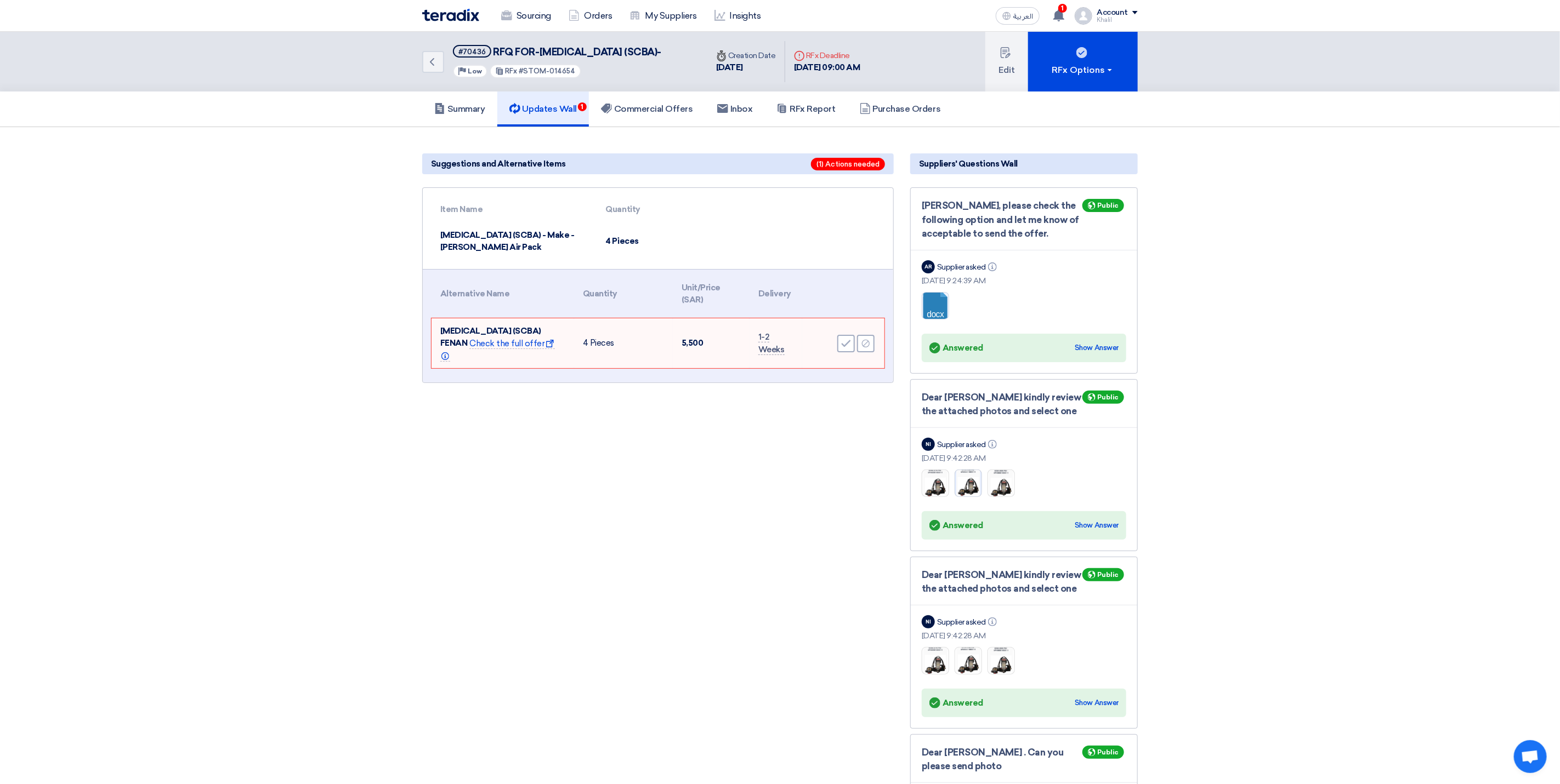
click at [972, 499] on img at bounding box center [969, 483] width 26 height 34
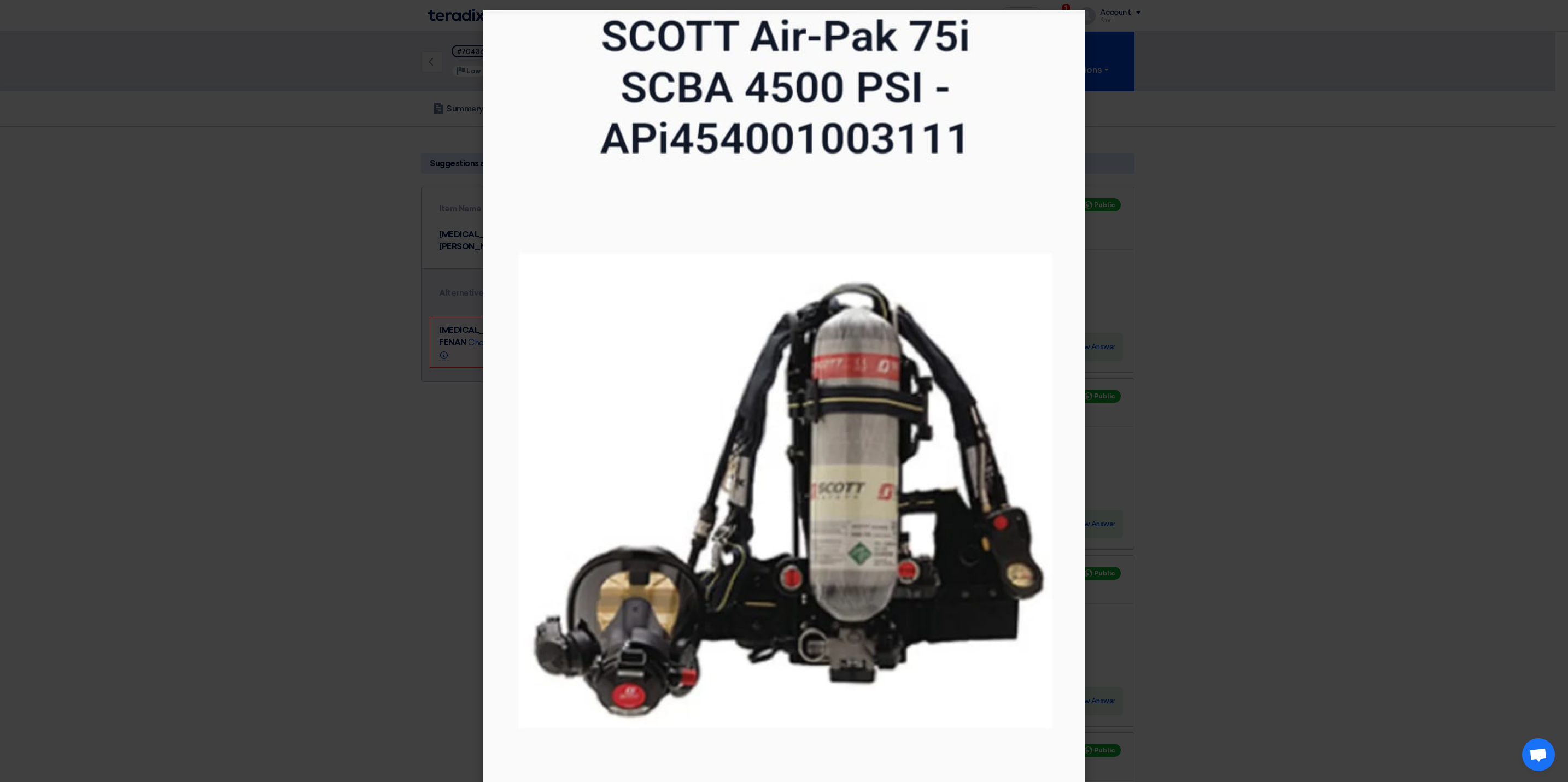
click at [1302, 470] on modal-container at bounding box center [784, 391] width 1568 height 782
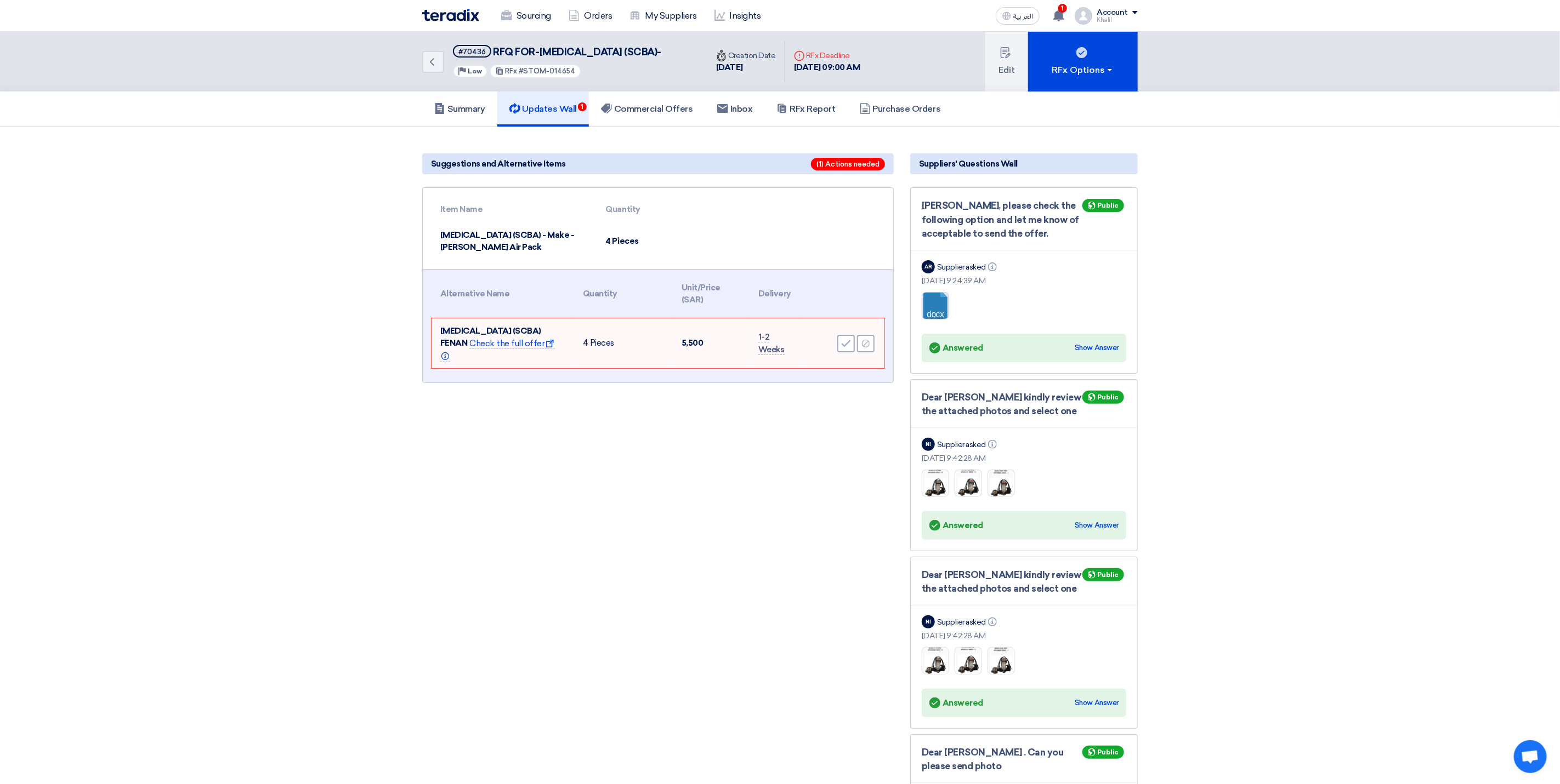
click at [940, 319] on link at bounding box center [966, 325] width 88 height 66
click at [662, 114] on h5 "Commercial Offers" at bounding box center [647, 109] width 92 height 11
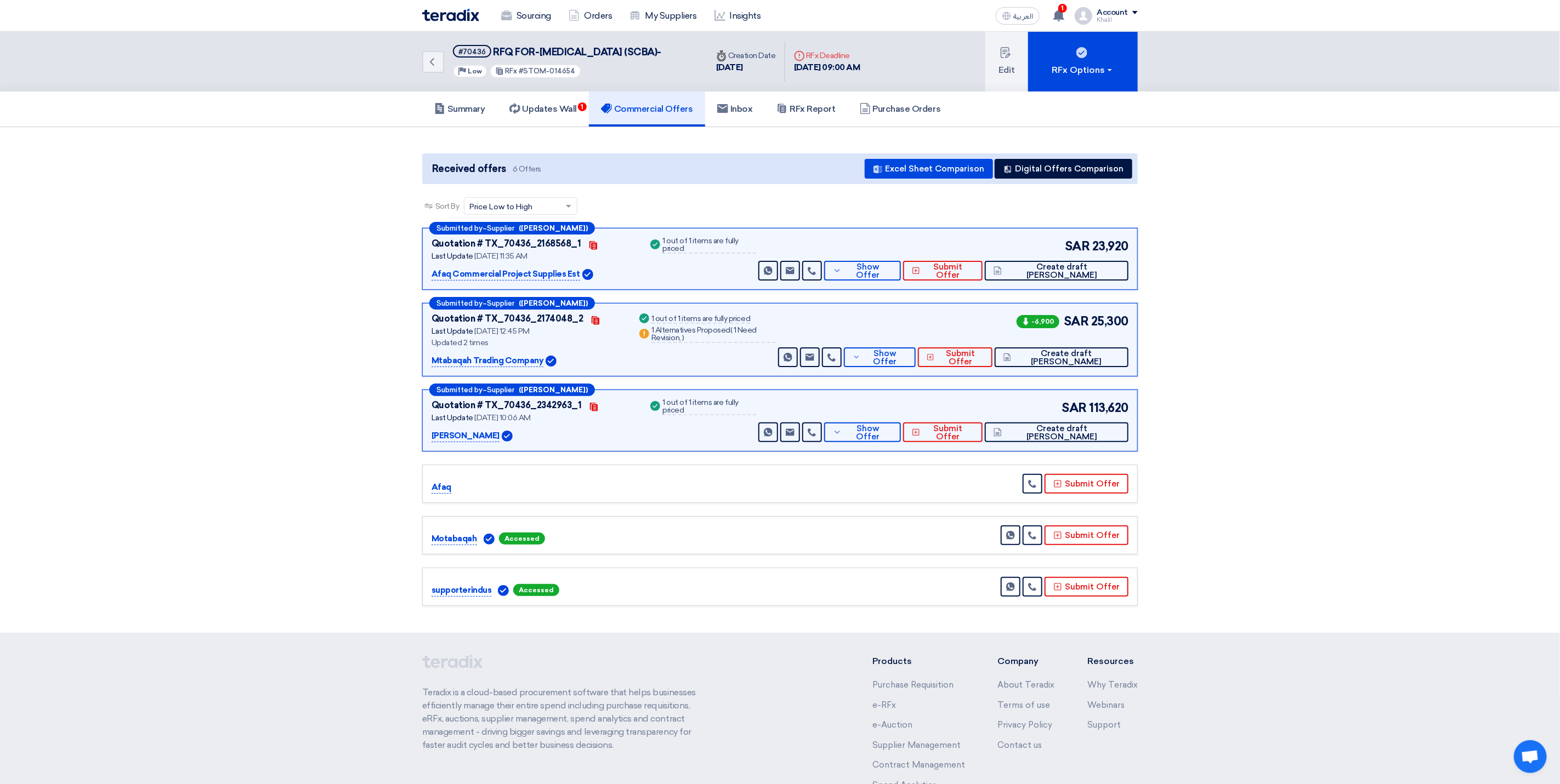
drag, startPoint x: 580, startPoint y: 63, endPoint x: 493, endPoint y: 46, distance: 88.6
click at [493, 46] on h5 "#70436 RFQ FOR-[MEDICAL_DATA] (SCBA)-" at bounding box center [557, 52] width 208 height 14
copy span "RFQ FOR-[MEDICAL_DATA] (SCBA)-"
drag, startPoint x: 1093, startPoint y: 253, endPoint x: 1129, endPoint y: 254, distance: 36.0
click at [1129, 254] on div "Submitted by – Supplier ([PERSON_NAME]) Quotation # TX_70436_2168568_1 Contacts…" at bounding box center [780, 259] width 715 height 62
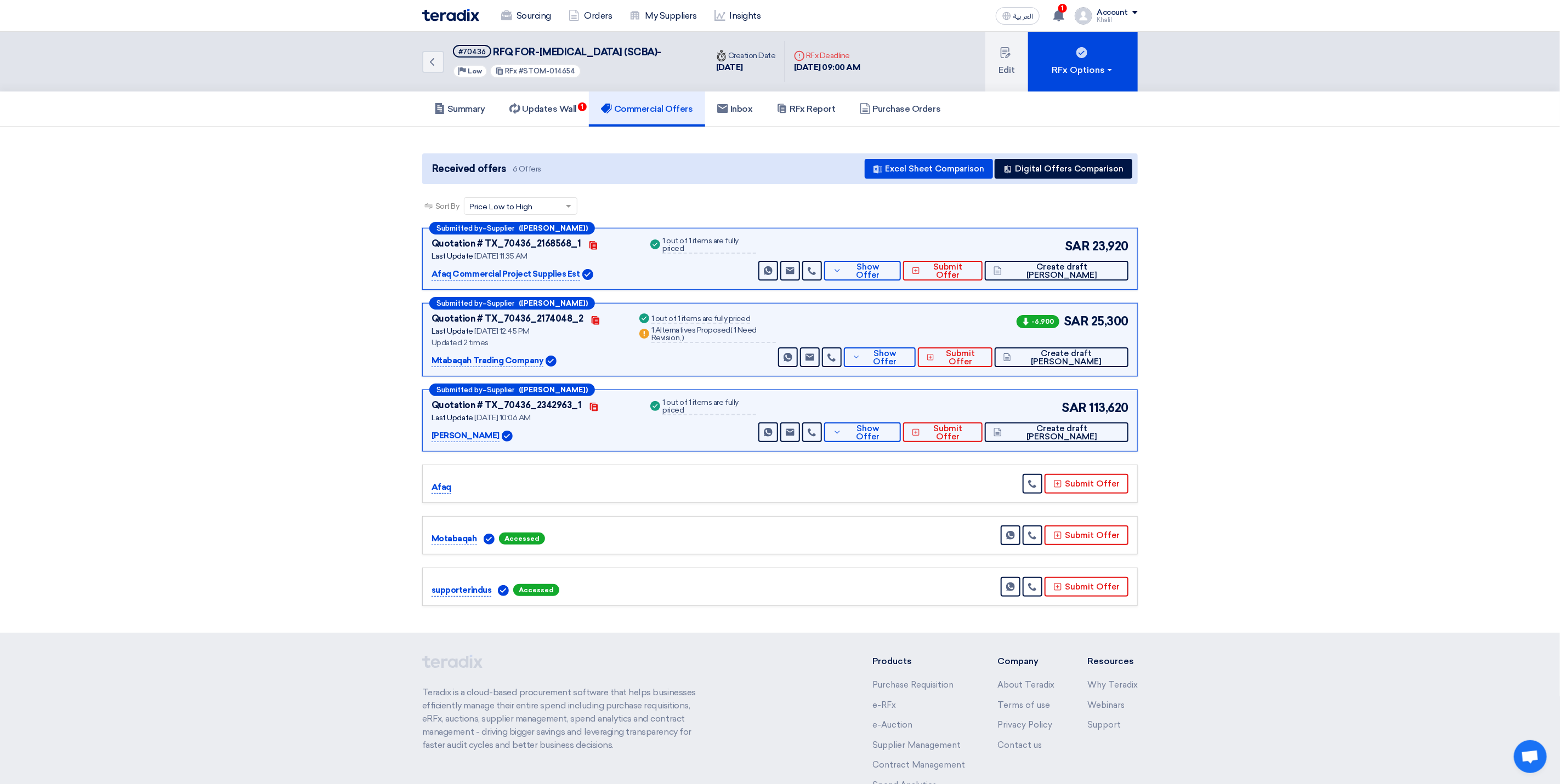
copy span "23,920"
drag, startPoint x: 1094, startPoint y: 334, endPoint x: 1135, endPoint y: 334, distance: 41.0
click at [1135, 334] on div "Submitted by – Supplier ([PERSON_NAME]) Quotation # TX_70436_2174048_2 Contacts…" at bounding box center [780, 340] width 715 height 74
copy span "25,300"
drag, startPoint x: 1089, startPoint y: 418, endPoint x: 1130, endPoint y: 416, distance: 41.0
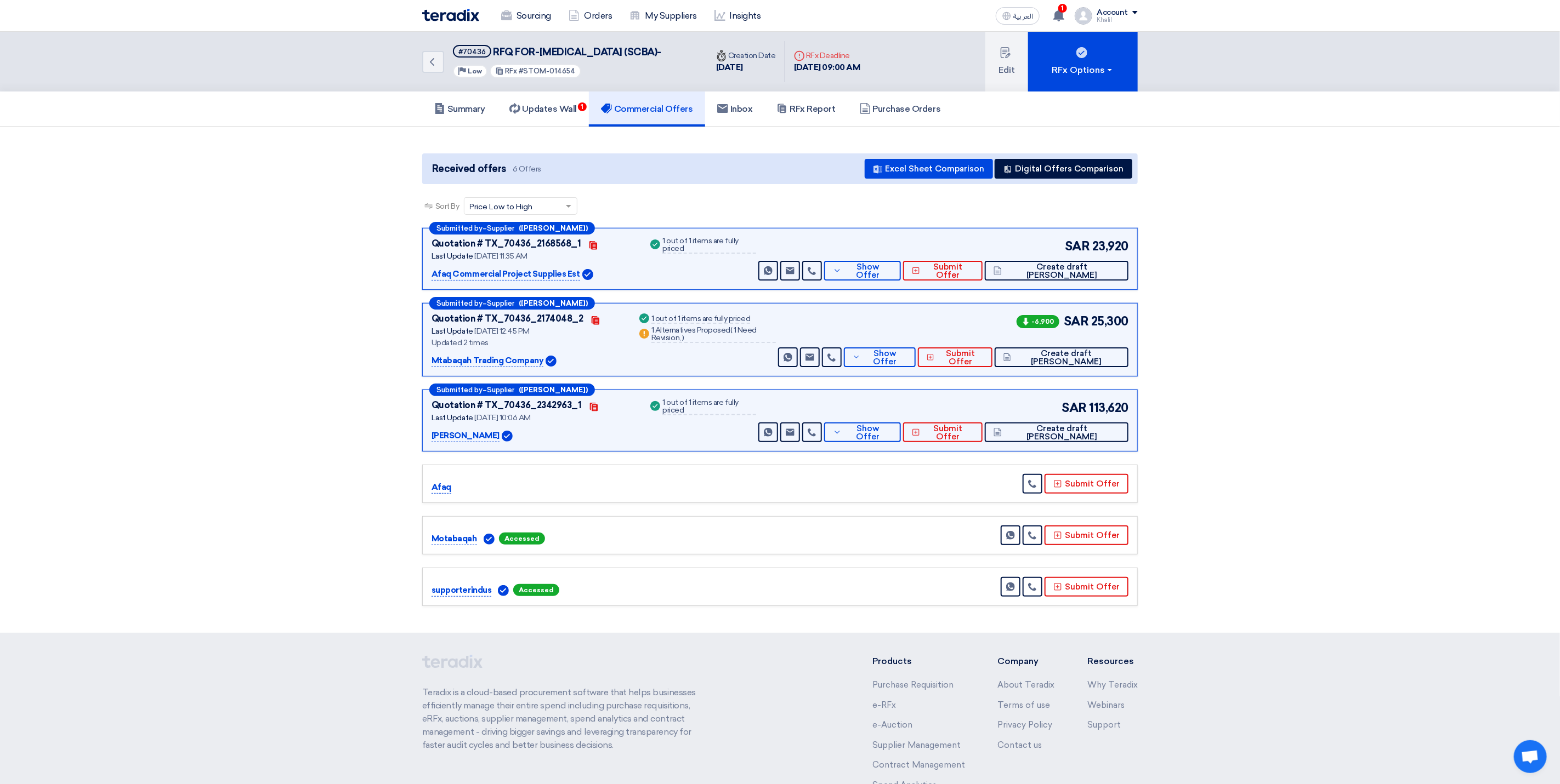
click at [1130, 416] on div "Submitted by – Supplier ([PERSON_NAME]) Quotation # TX_70436_2342963_1 Contacts…" at bounding box center [780, 421] width 715 height 62
copy span "113,620"
